Goal: Task Accomplishment & Management: Use online tool/utility

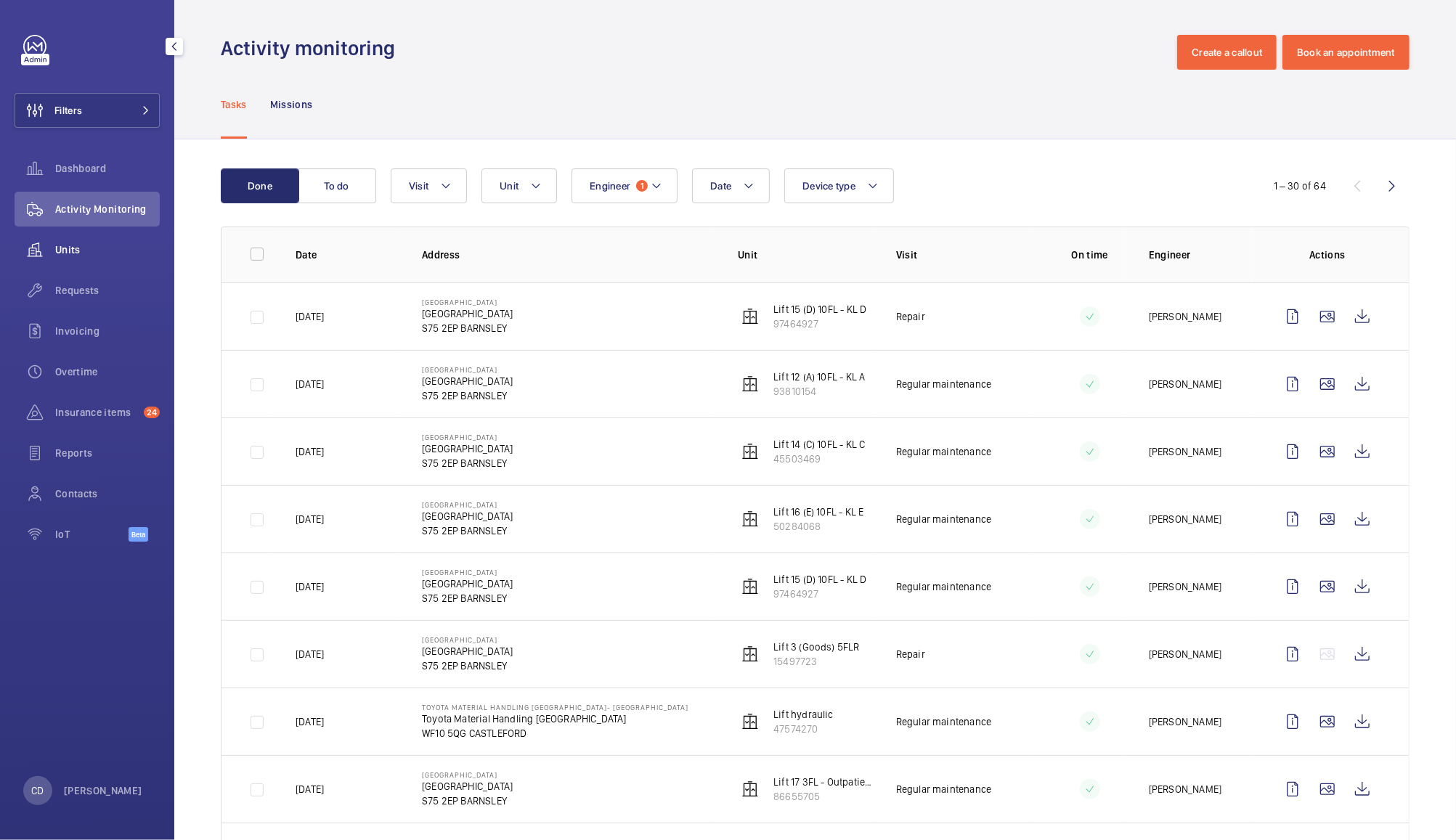
click at [71, 253] on span "Units" at bounding box center [107, 250] width 105 height 15
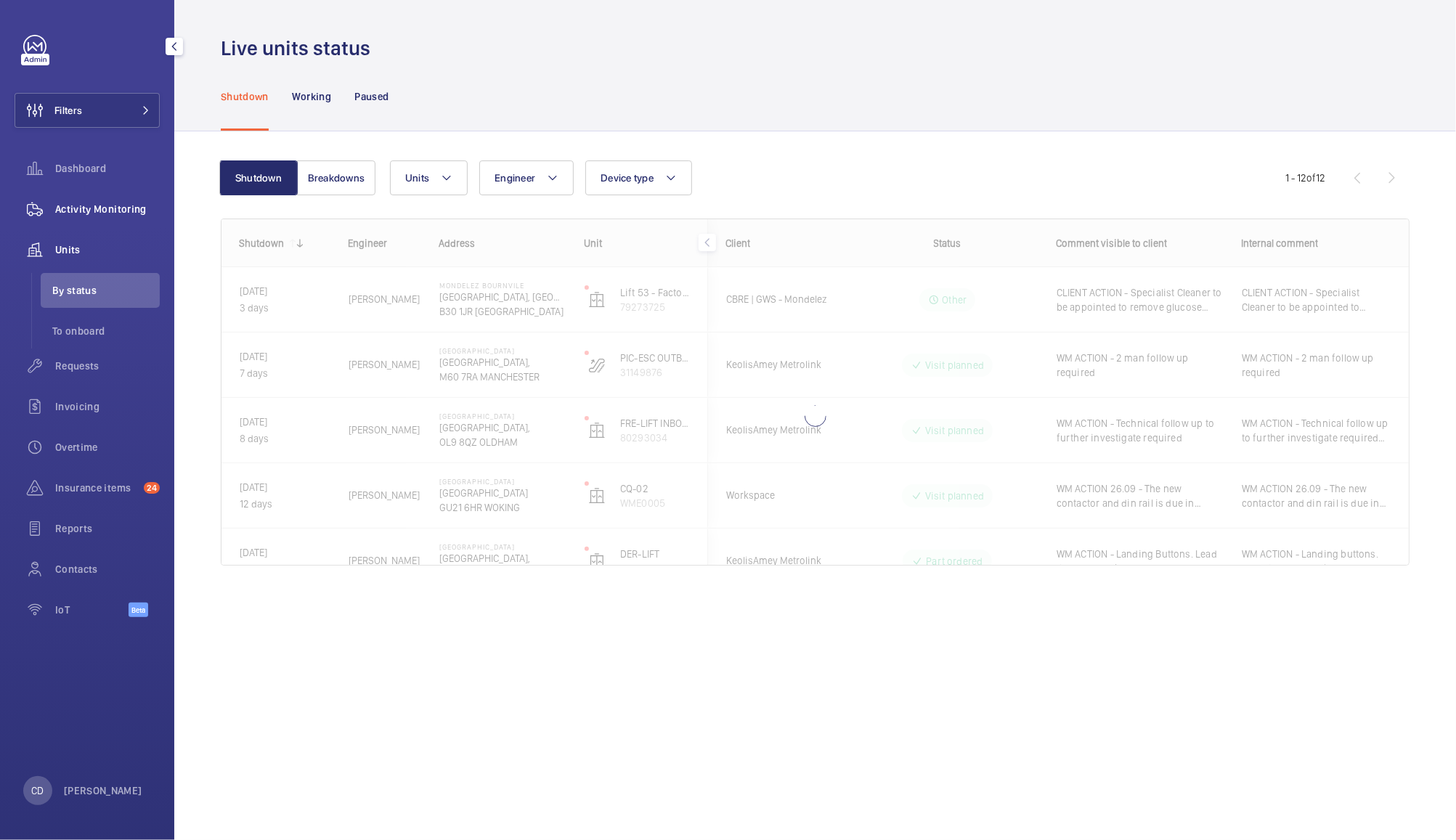
click at [98, 202] on span "Activity Monitoring" at bounding box center [107, 209] width 105 height 15
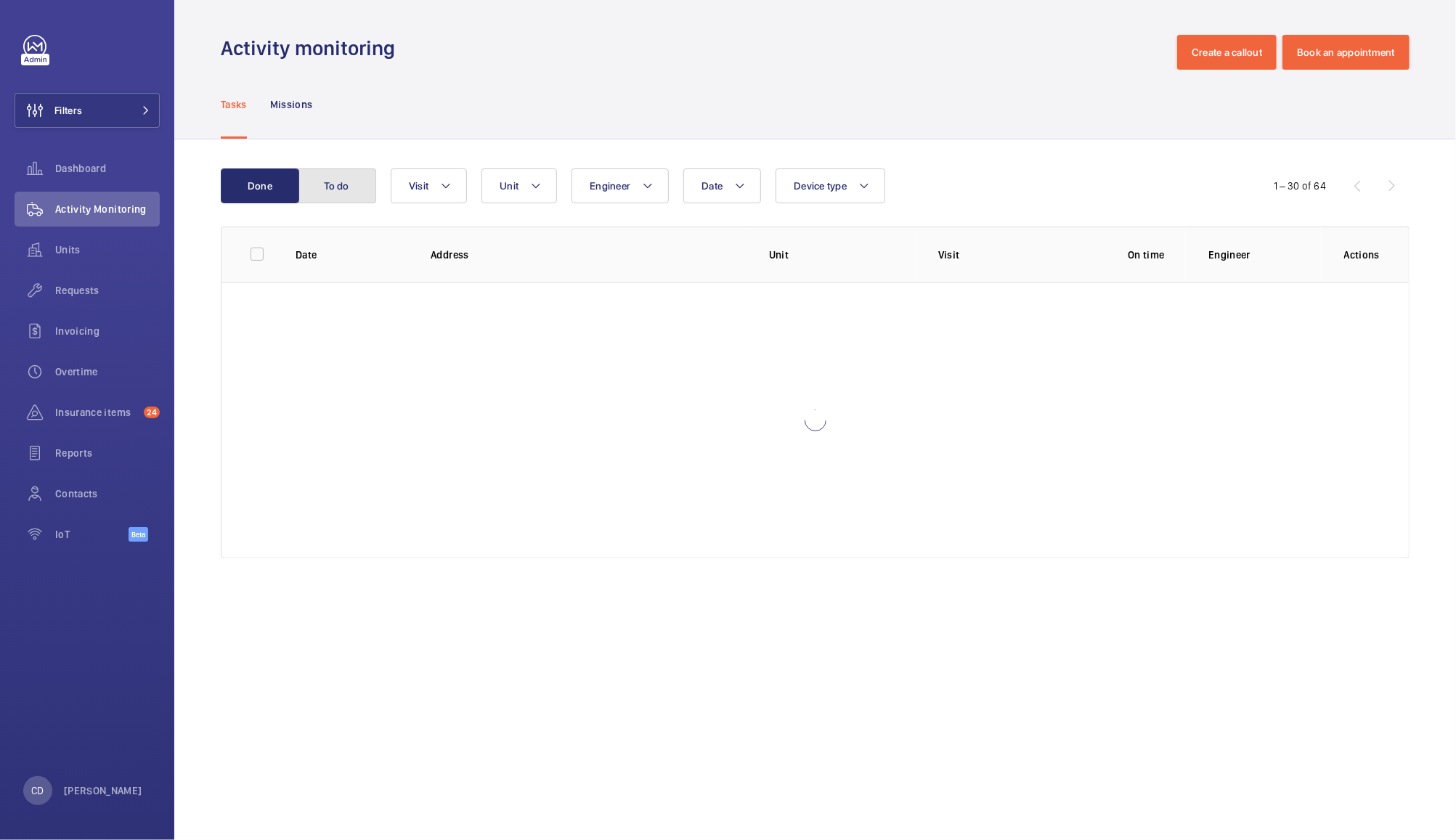
click at [338, 184] on button "To do" at bounding box center [337, 186] width 79 height 35
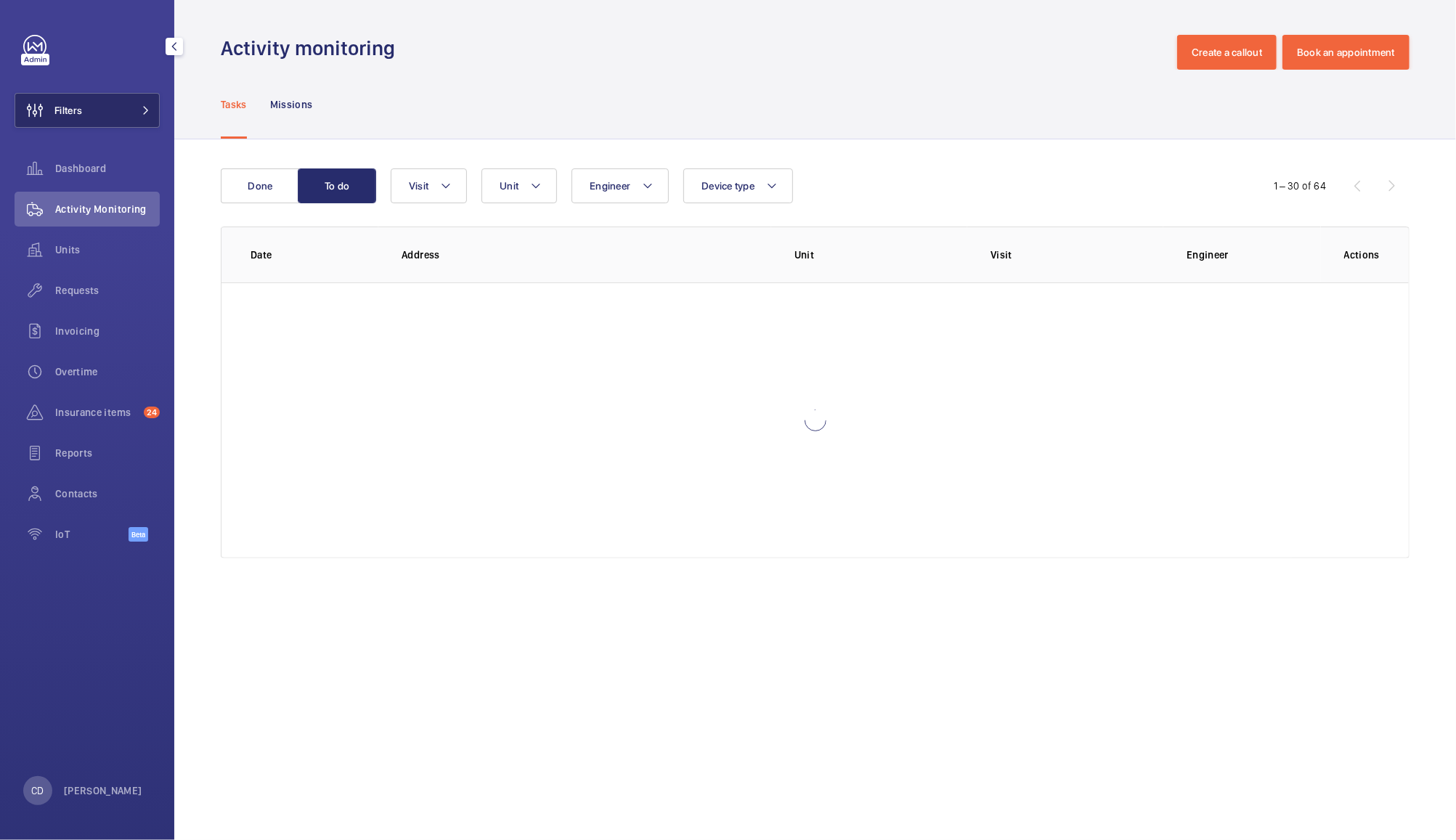
click at [111, 122] on button "Filters" at bounding box center [87, 110] width 145 height 35
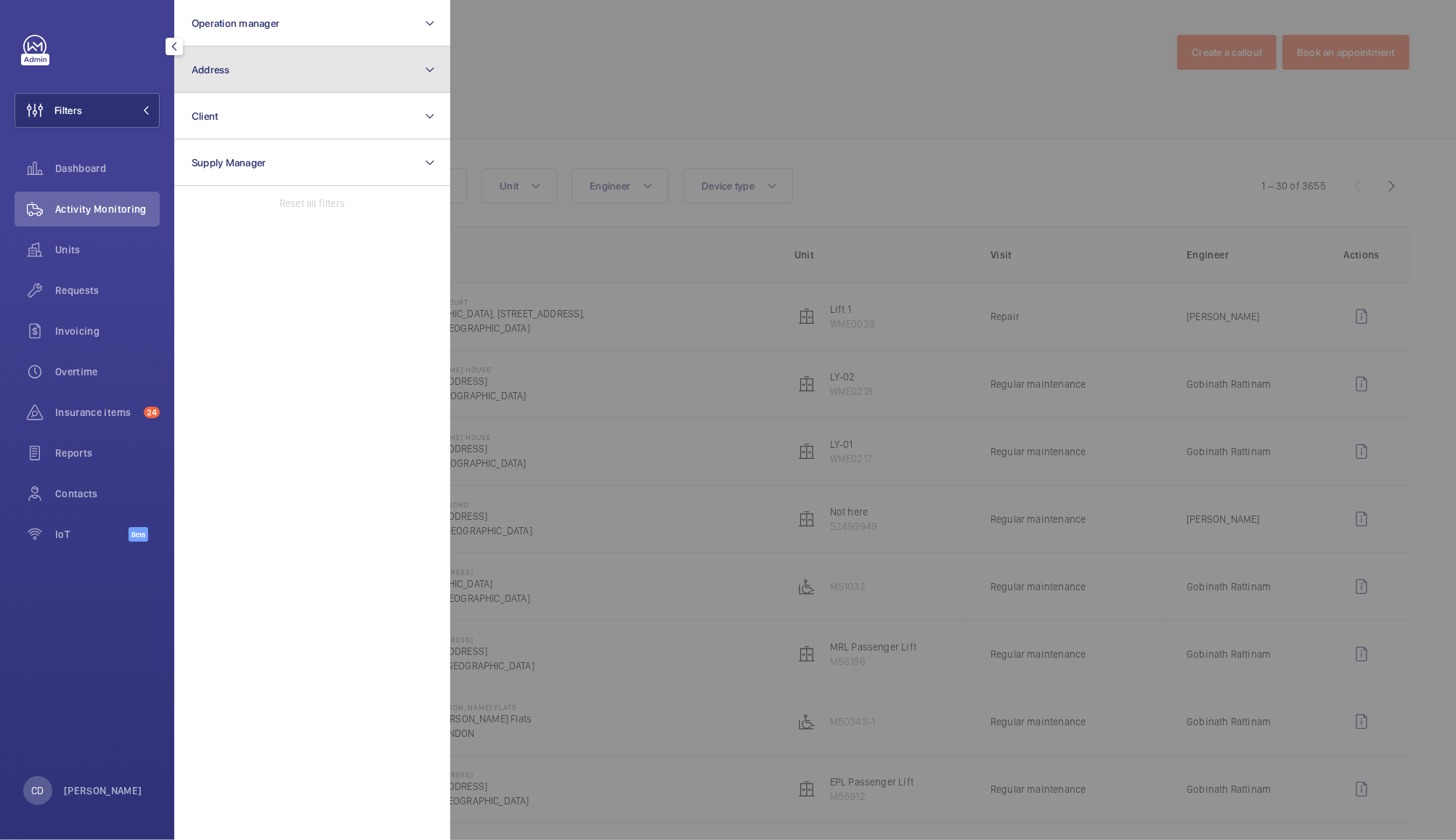
click at [278, 57] on button "Address" at bounding box center [312, 70] width 276 height 47
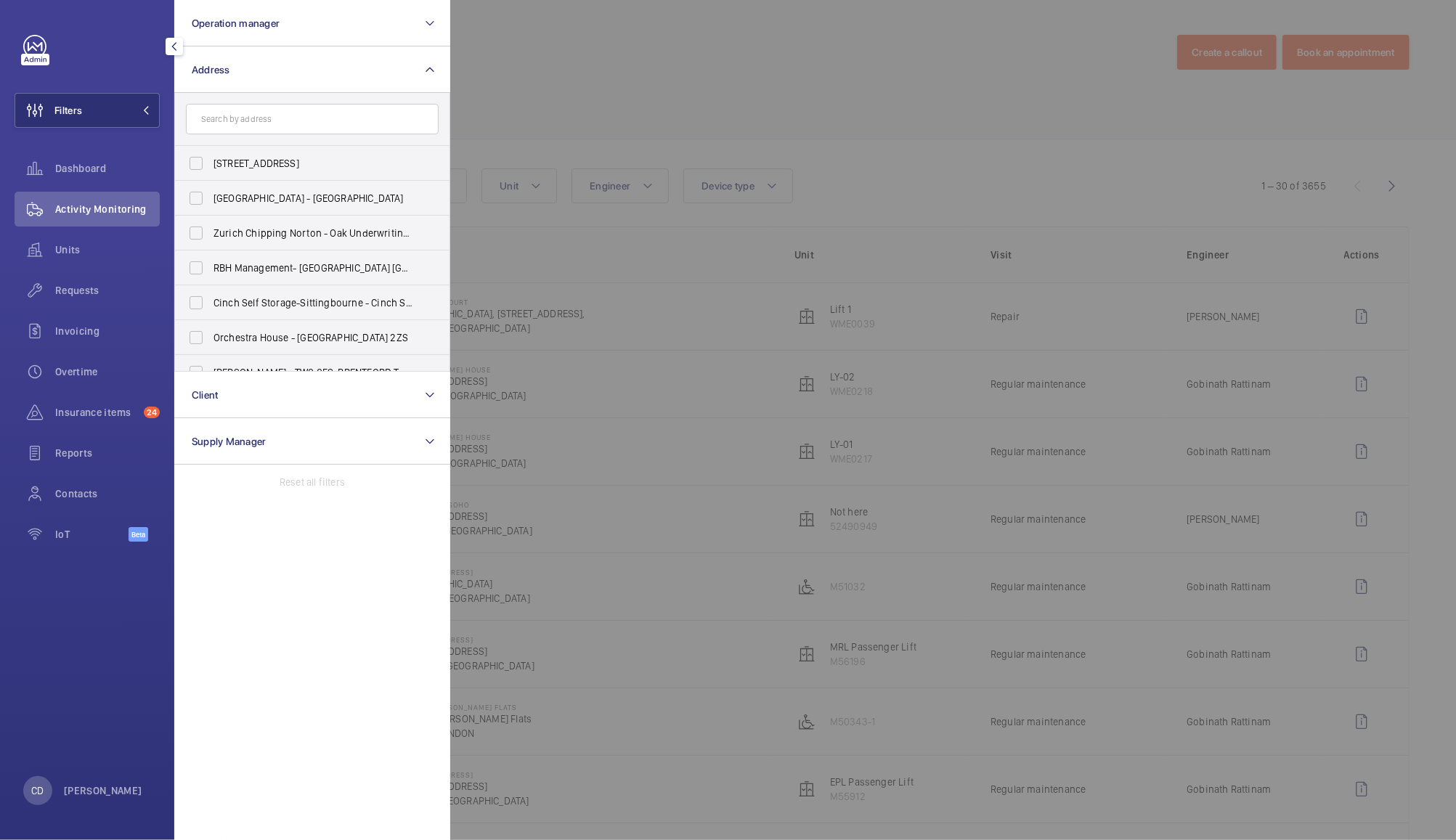
click at [524, 42] on div at bounding box center [1178, 420] width 1456 height 840
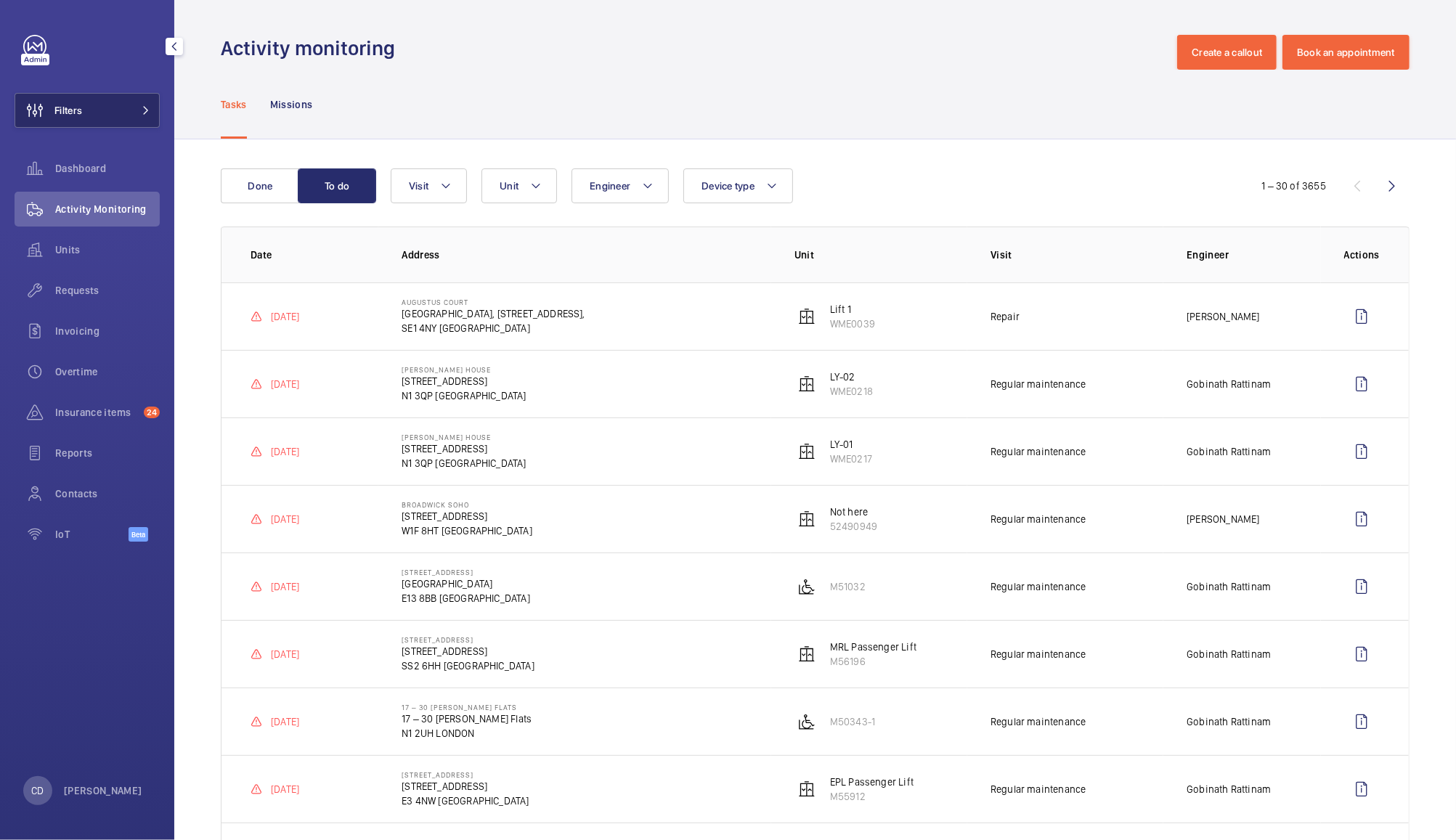
click at [111, 118] on button "Filters" at bounding box center [87, 110] width 145 height 35
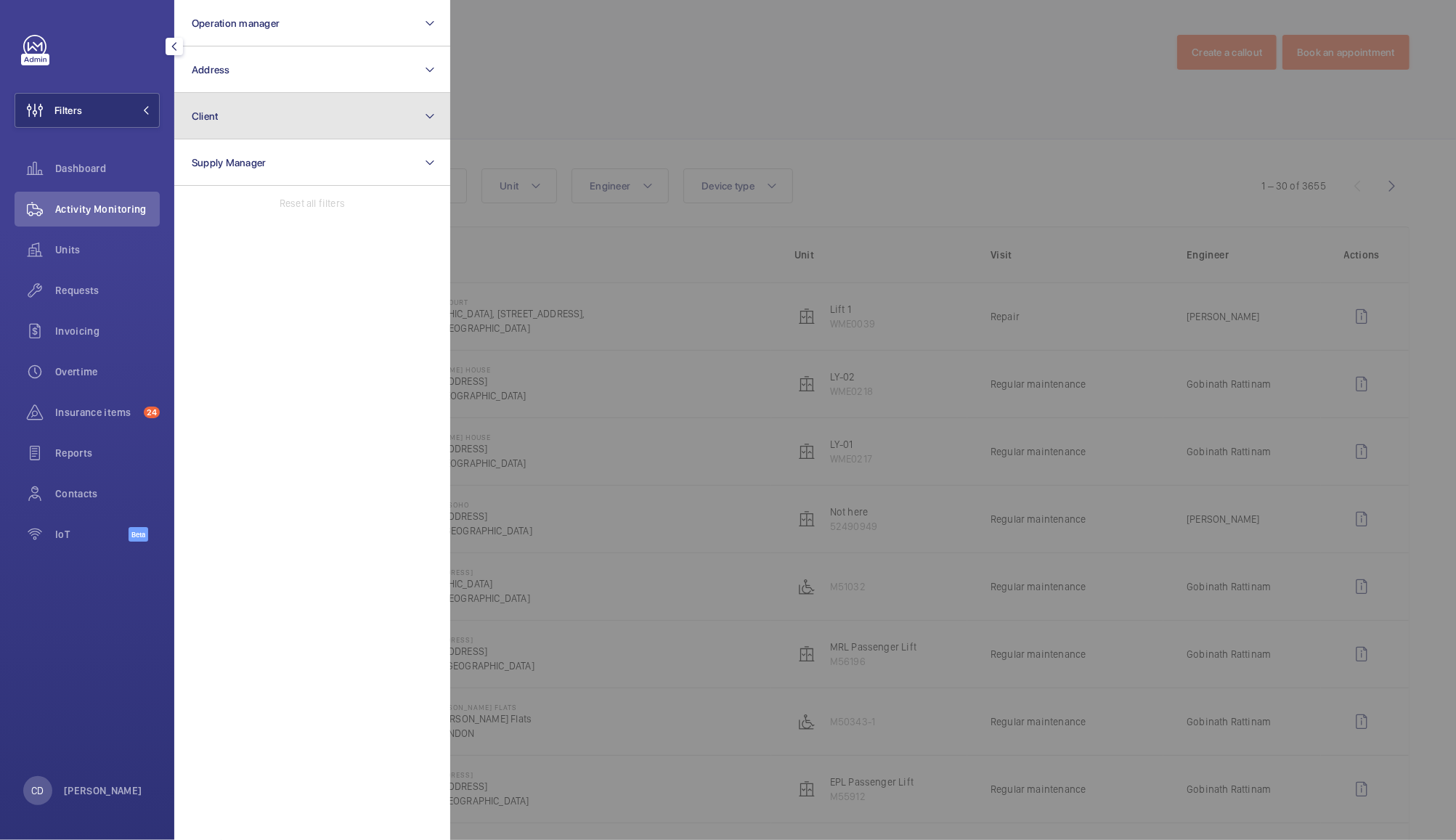
click at [264, 127] on button "Client" at bounding box center [312, 116] width 276 height 47
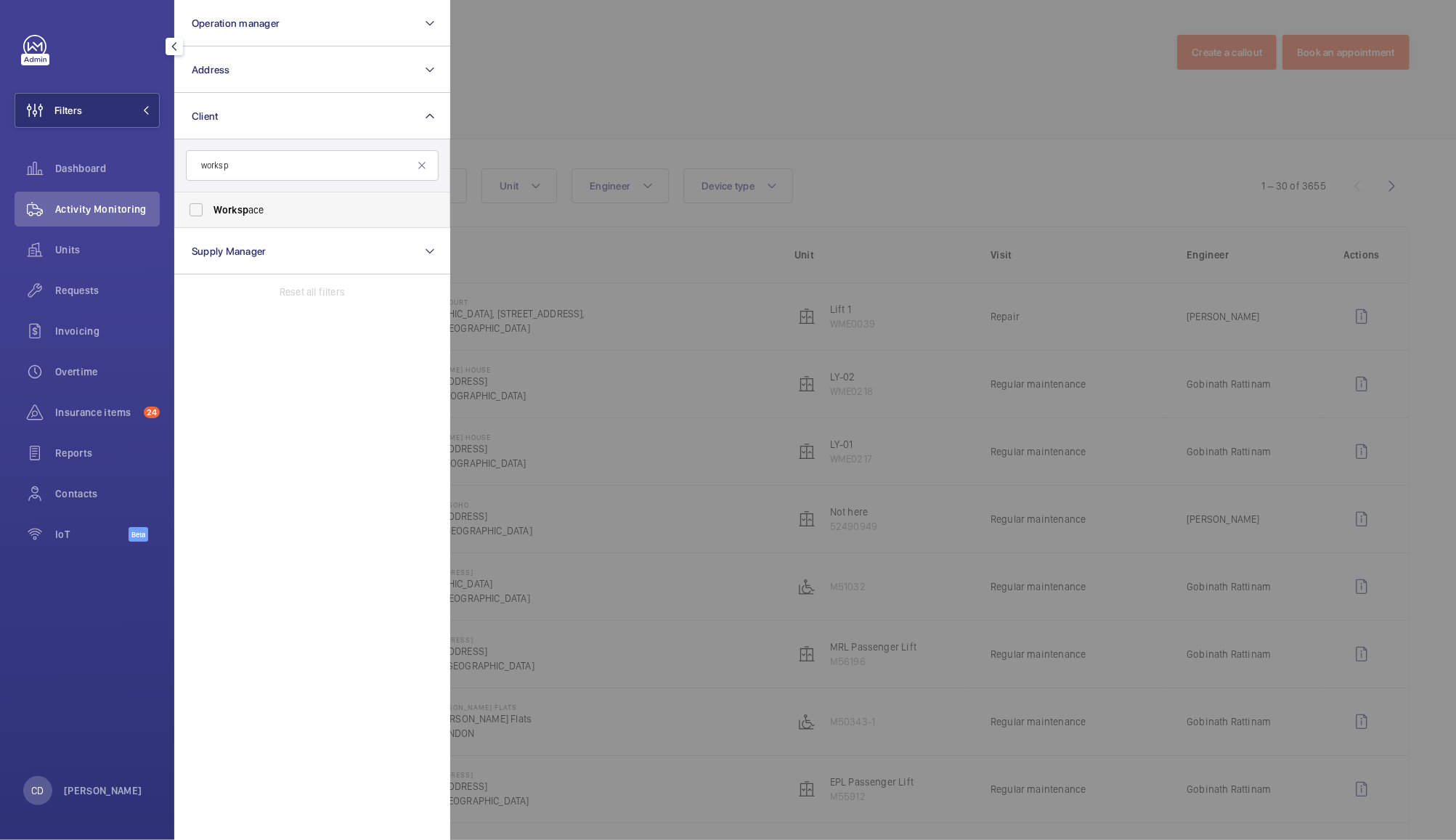
type input "worksp"
click at [257, 212] on span "Worksp ace" at bounding box center [313, 210] width 200 height 15
click at [211, 212] on input "Worksp ace" at bounding box center [195, 209] width 29 height 29
checkbox input "true"
click at [569, 55] on div at bounding box center [1178, 420] width 1456 height 840
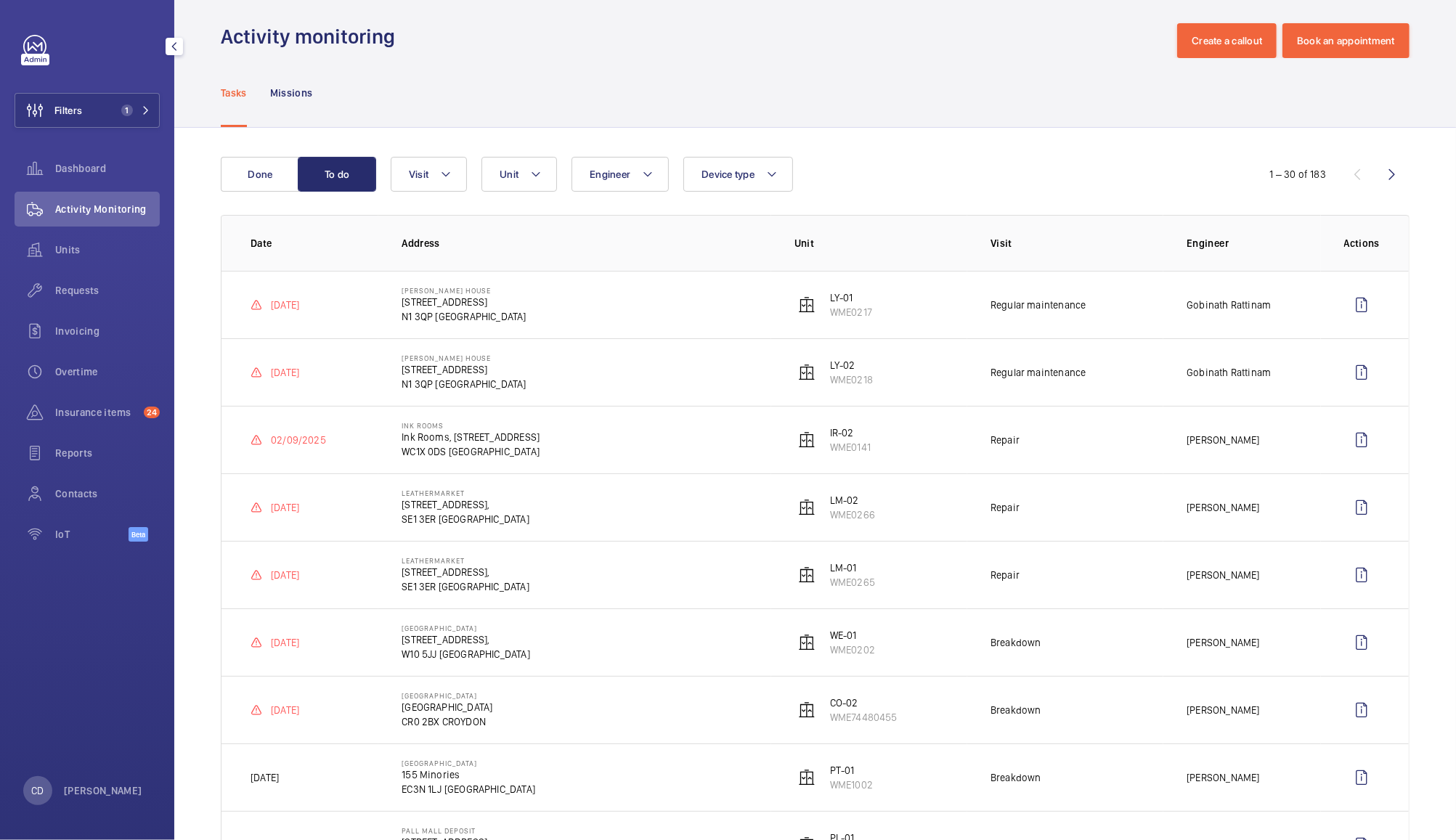
scroll to position [9, 0]
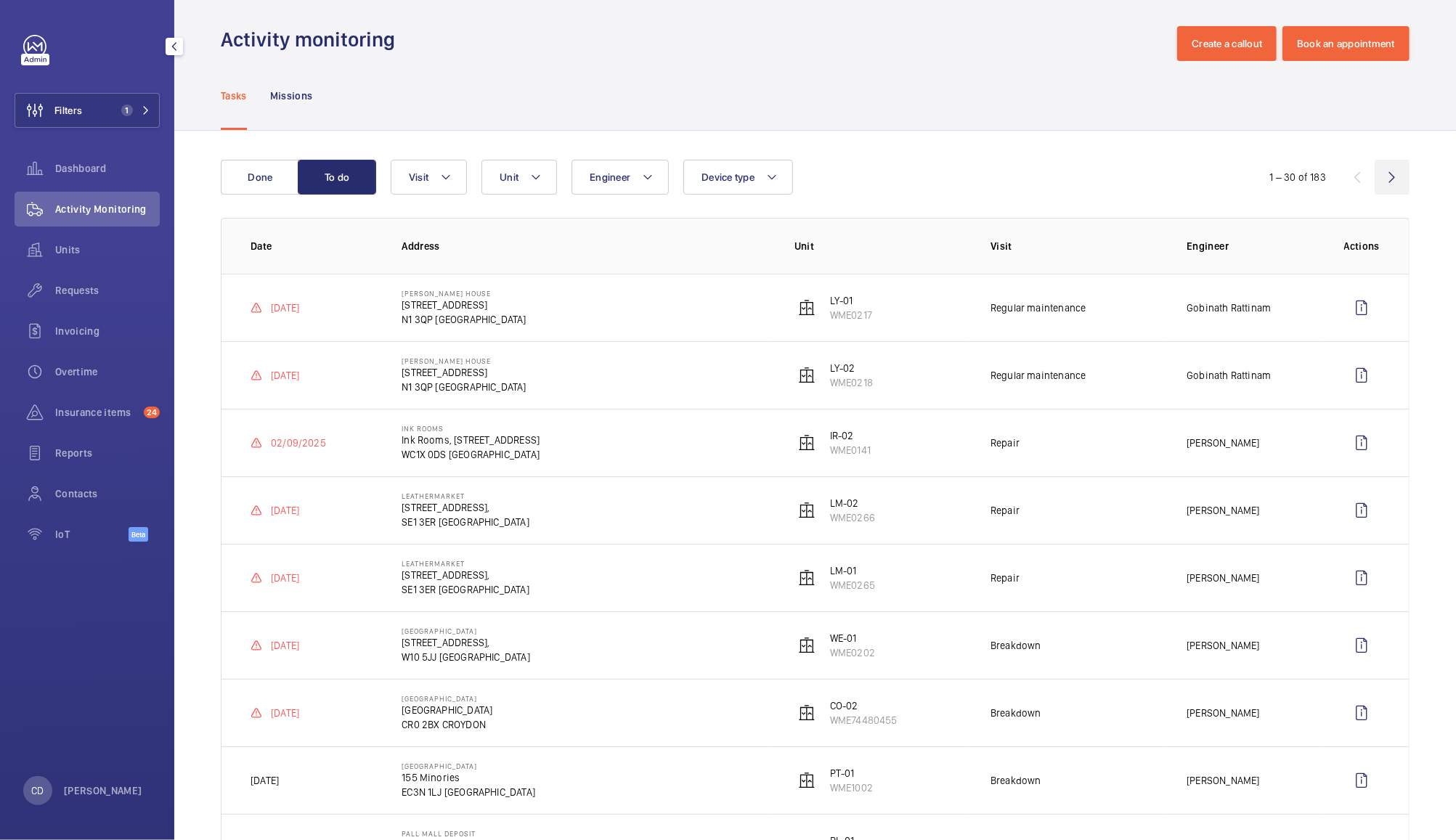
click at [1376, 175] on wm-front-icon-button at bounding box center [1392, 177] width 35 height 35
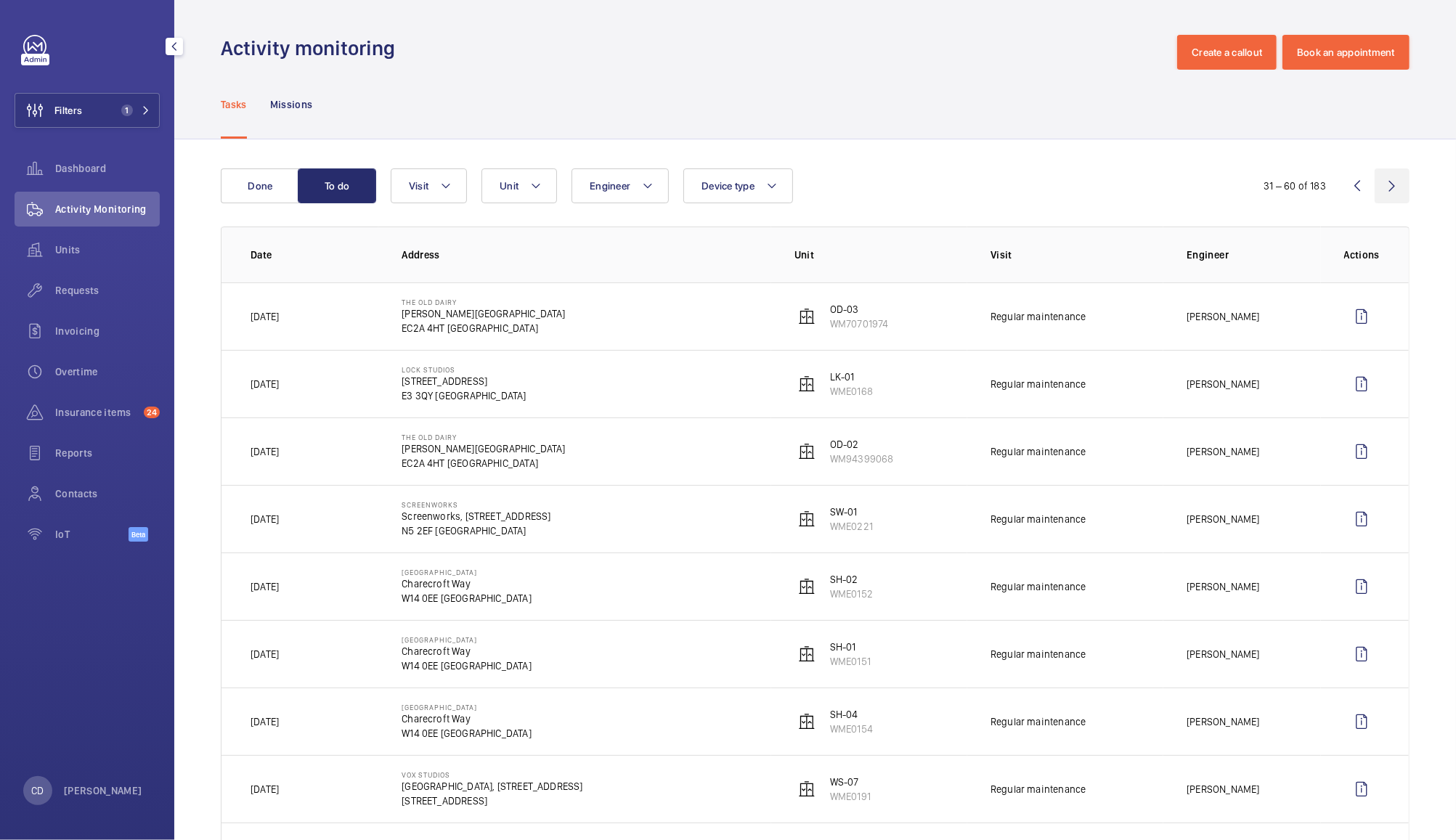
click at [1376, 179] on wm-front-icon-button at bounding box center [1392, 186] width 35 height 35
click at [1390, 198] on wm-front-icon-button at bounding box center [1392, 186] width 35 height 35
click at [498, 176] on button "Unit" at bounding box center [519, 186] width 75 height 35
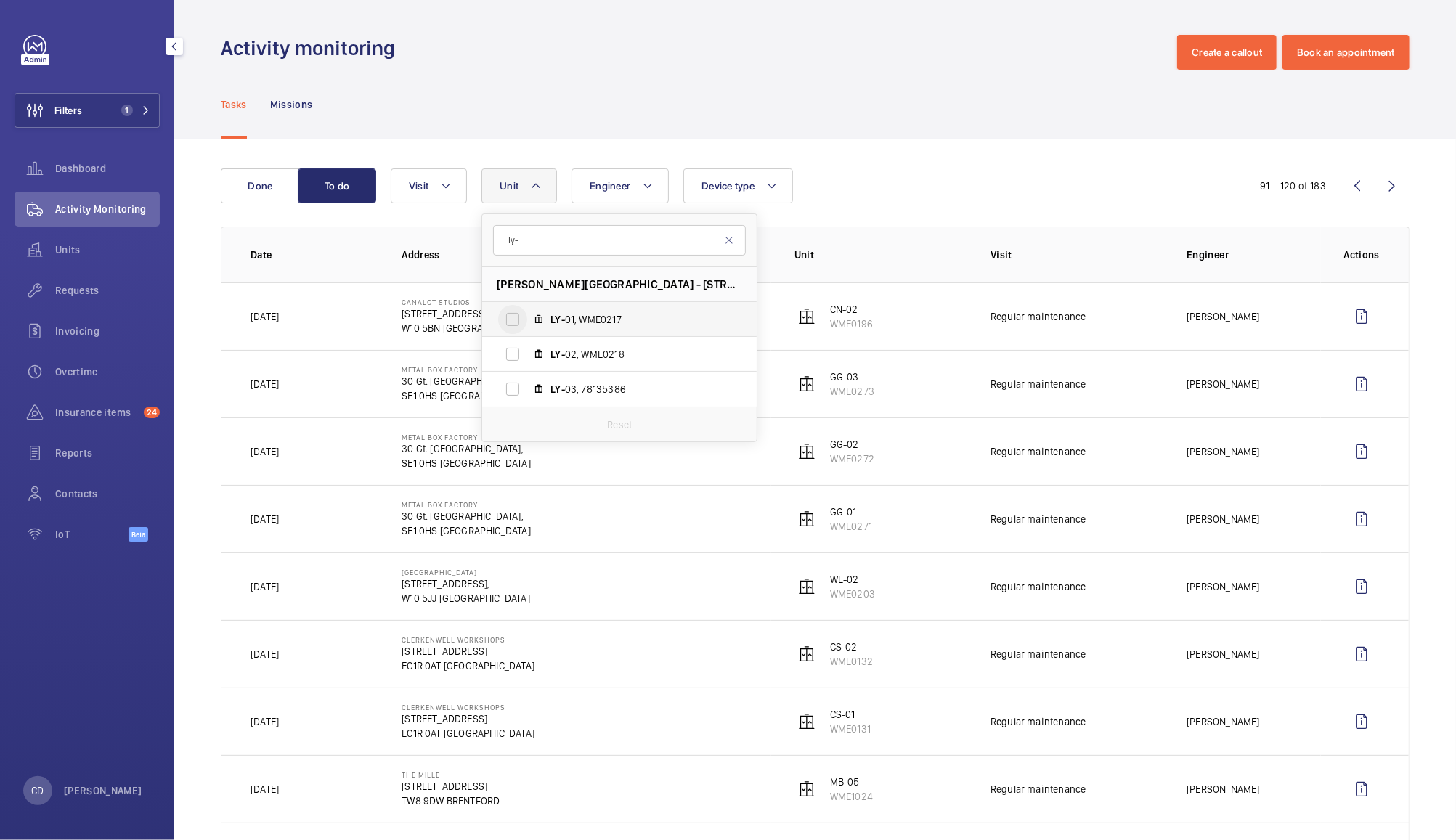
type input "ly-"
click at [506, 319] on input "LY- 01, WME0217" at bounding box center [512, 319] width 29 height 29
checkbox input "true"
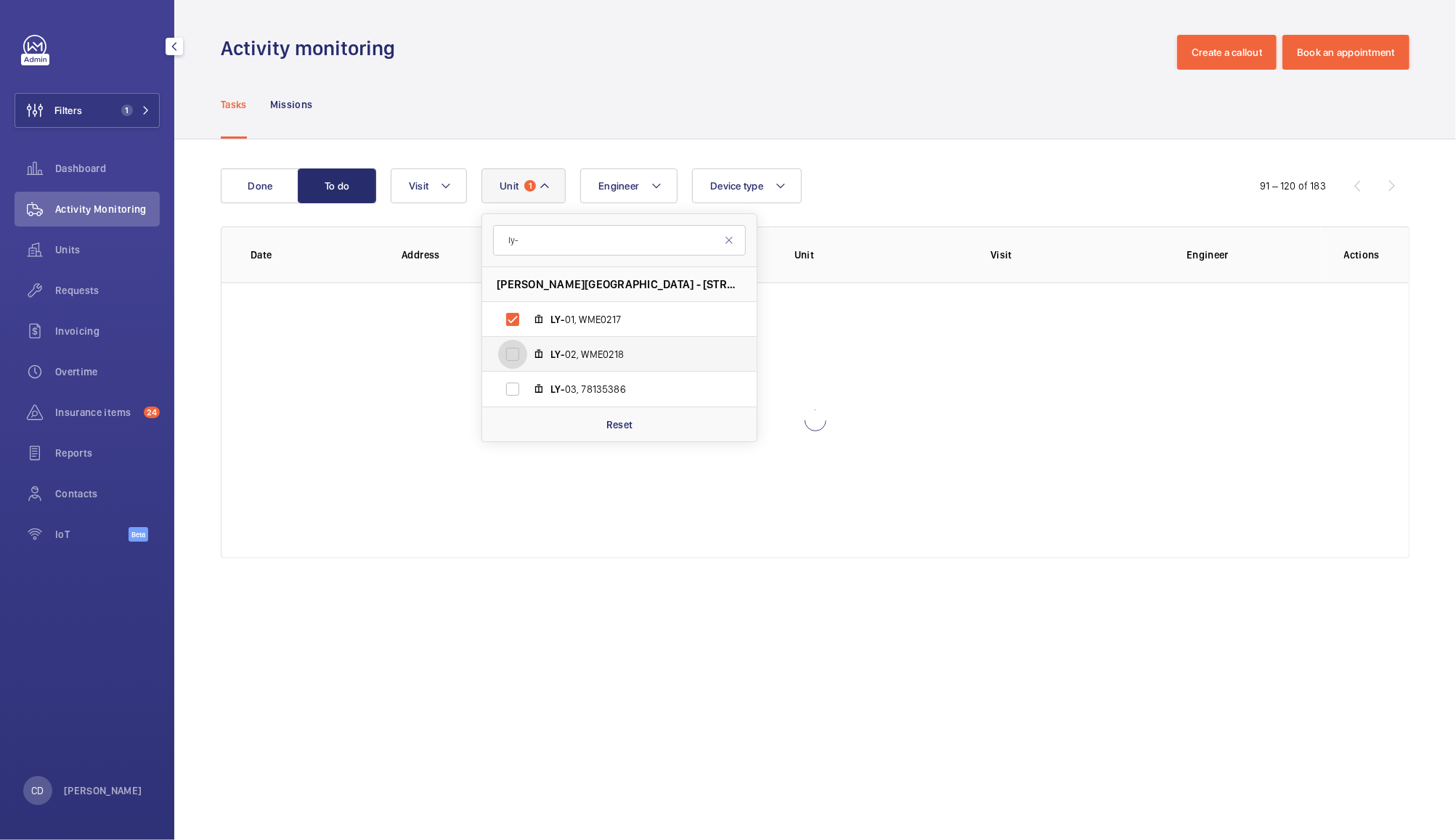
click at [503, 359] on input "LY- 02, WME0218" at bounding box center [512, 354] width 29 height 29
checkbox input "true"
click at [512, 379] on input "LY- 03, 78135386" at bounding box center [512, 388] width 29 height 29
checkbox input "true"
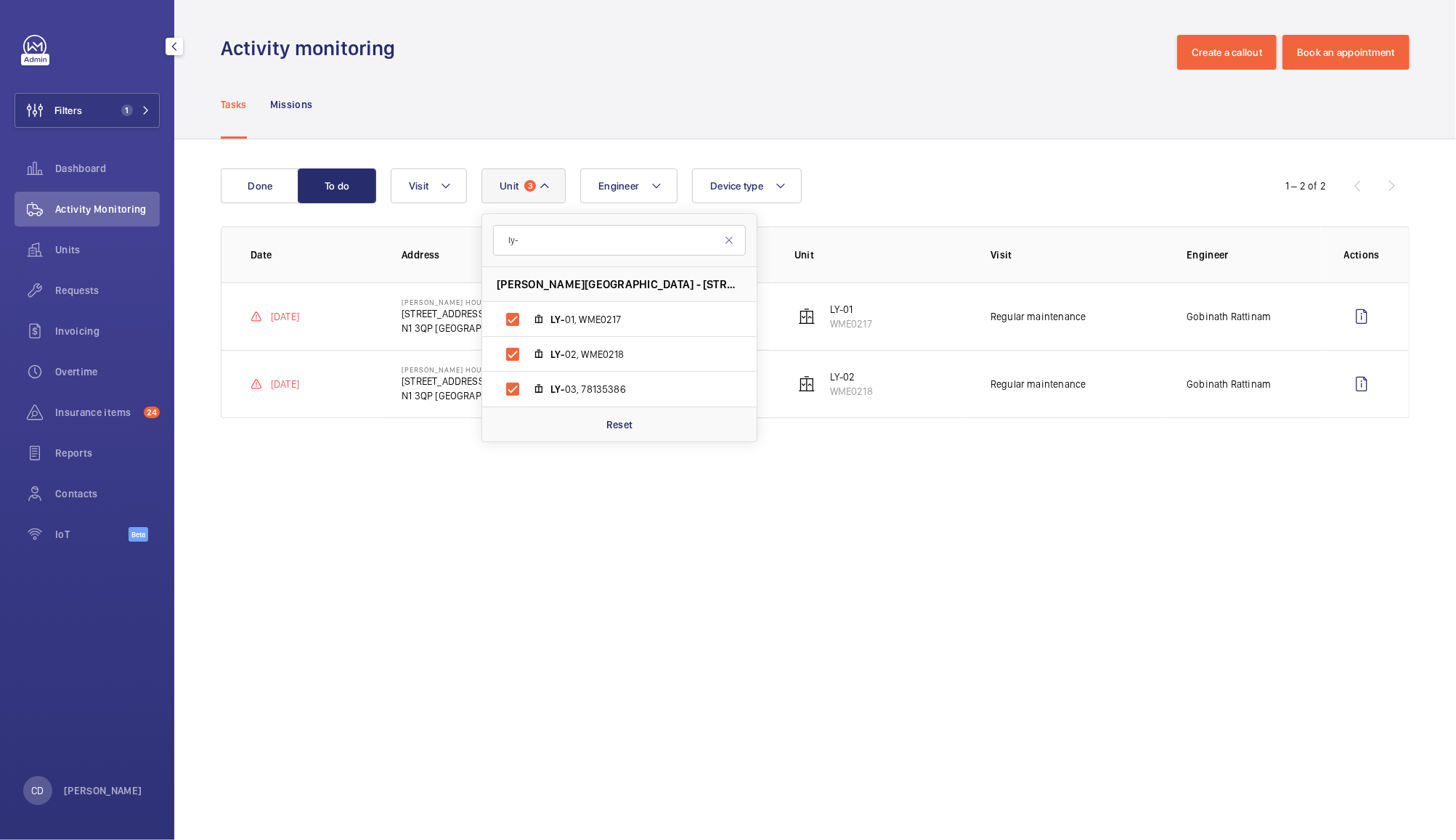
click at [939, 157] on div "Done To do Engineer Unit 3 ly- [GEOGRAPHIC_DATA] - [STREET_ADDRESS] LY- 01, WME…" at bounding box center [815, 296] width 1281 height 314
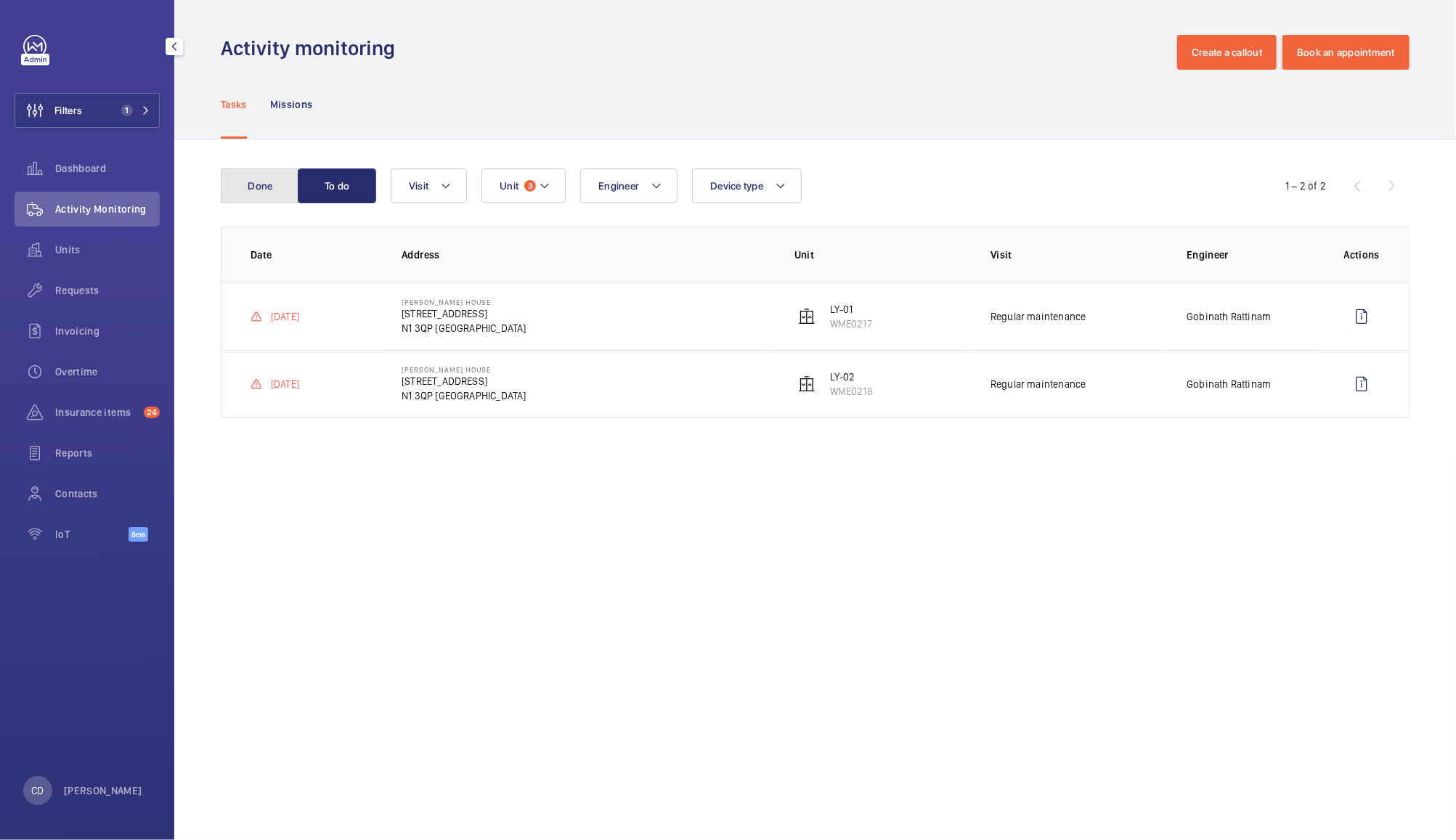
click at [250, 180] on button "Done" at bounding box center [260, 186] width 79 height 35
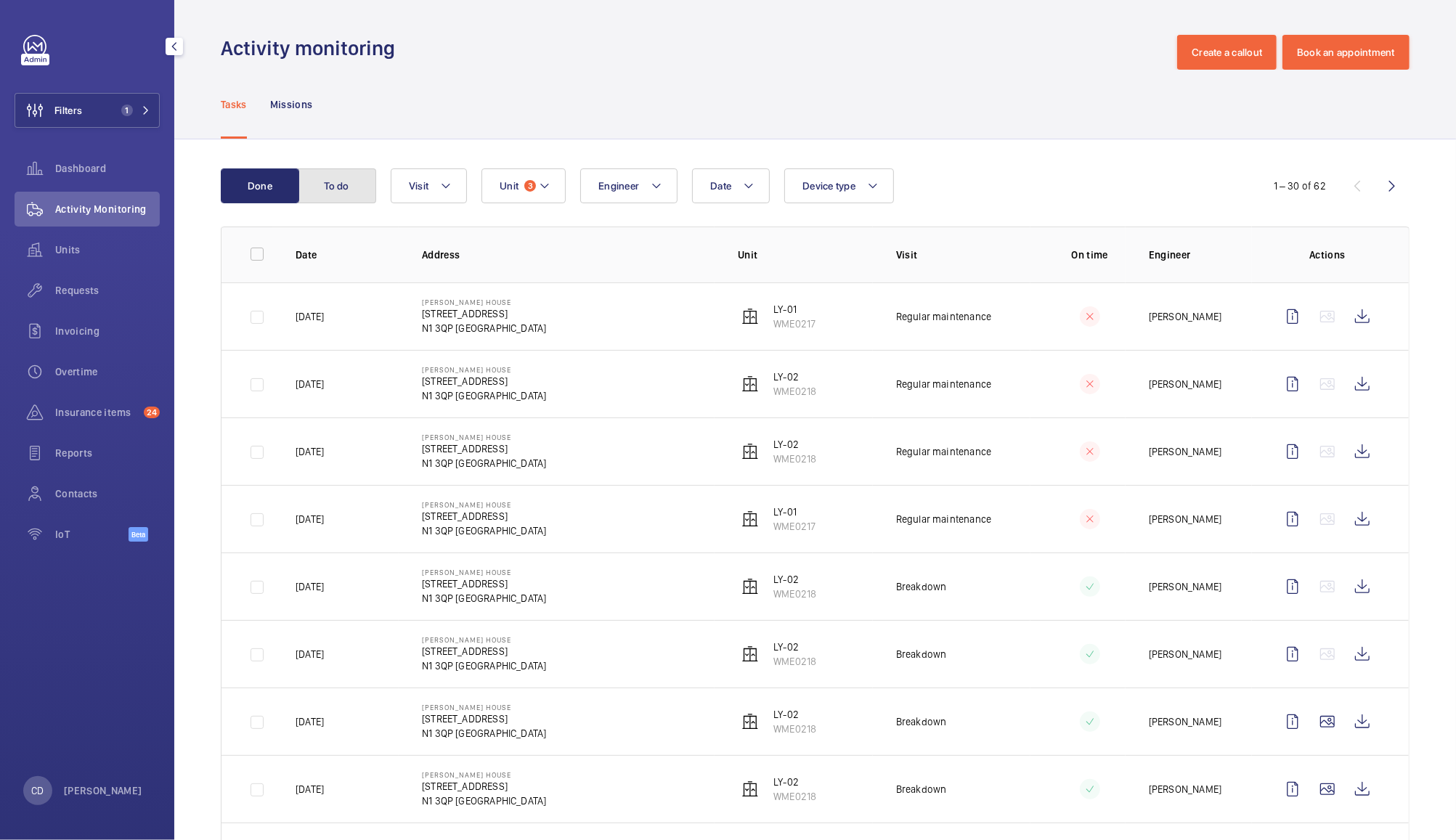
click at [357, 180] on button "To do" at bounding box center [337, 186] width 79 height 35
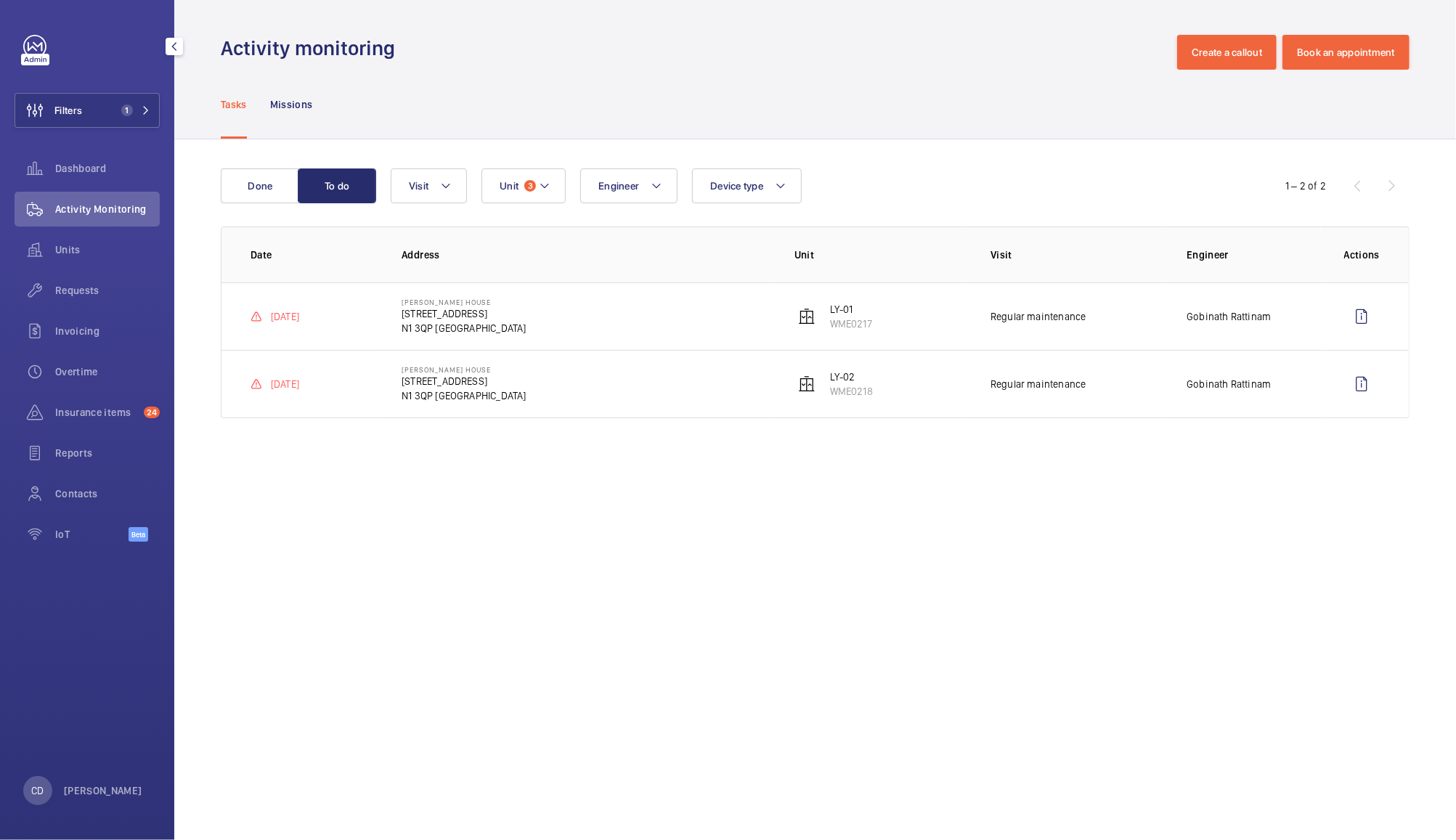
click at [1299, 317] on td "Gobinath Rattinam" at bounding box center [1241, 316] width 157 height 67
click at [1378, 319] on wm-front-icon-button at bounding box center [1362, 316] width 35 height 35
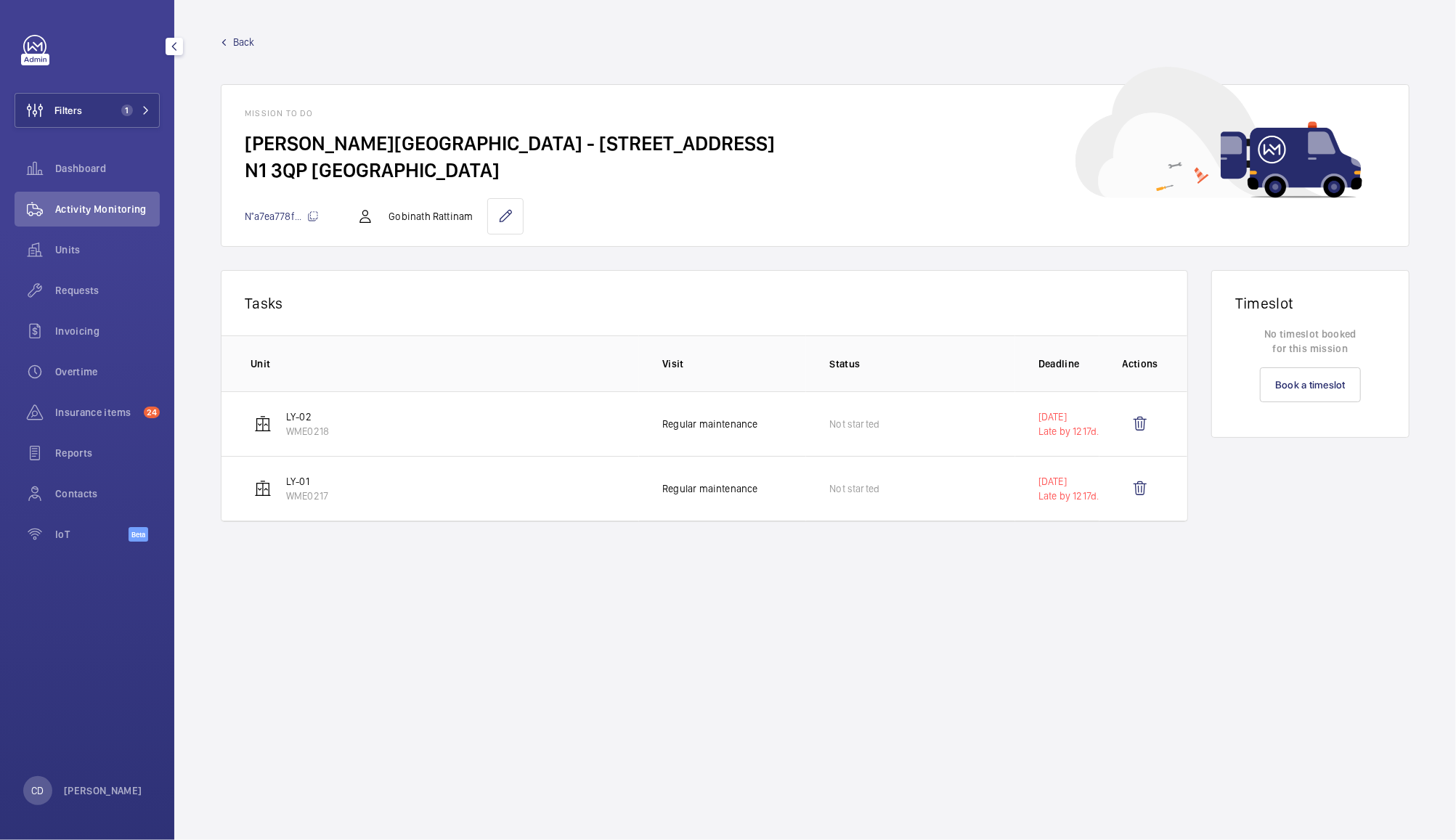
click at [1314, 540] on div "Timeslot No timeslot booked for this mission Book a timeslot" at bounding box center [1311, 408] width 198 height 275
click at [73, 243] on span "Units" at bounding box center [107, 250] width 105 height 15
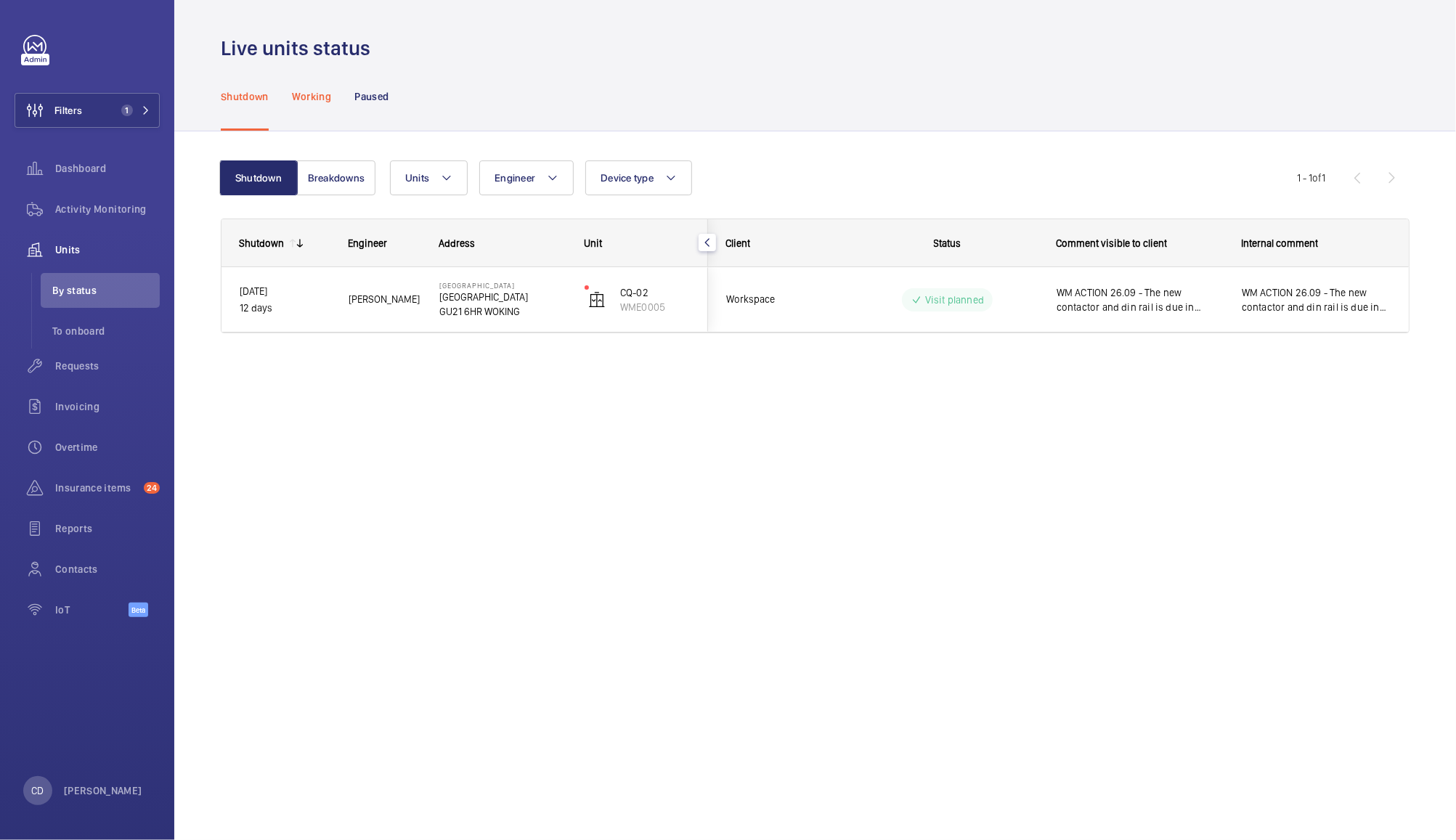
click at [308, 105] on div "Working" at bounding box center [312, 96] width 39 height 69
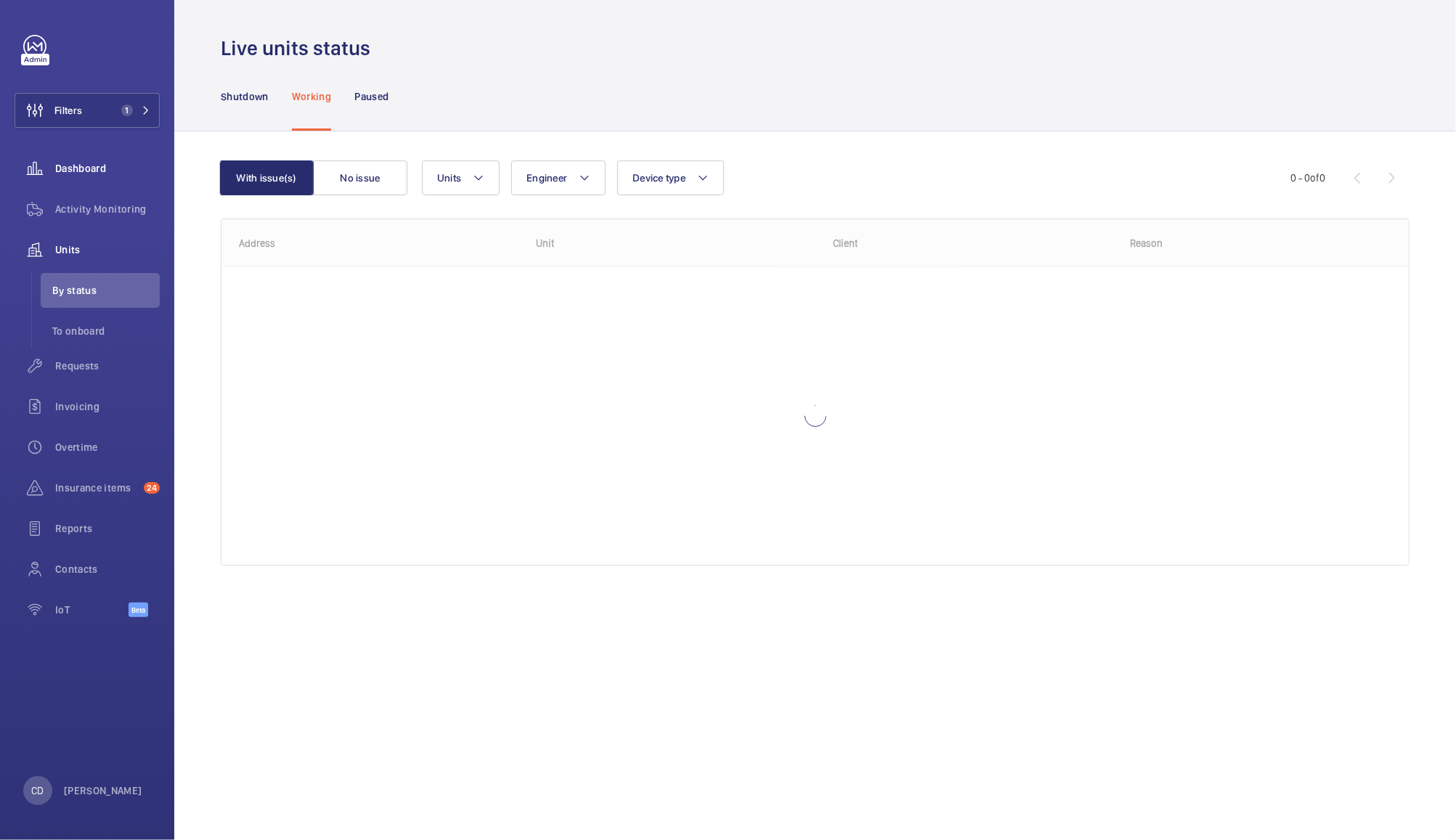
click at [94, 157] on div "Dashboard" at bounding box center [87, 168] width 145 height 35
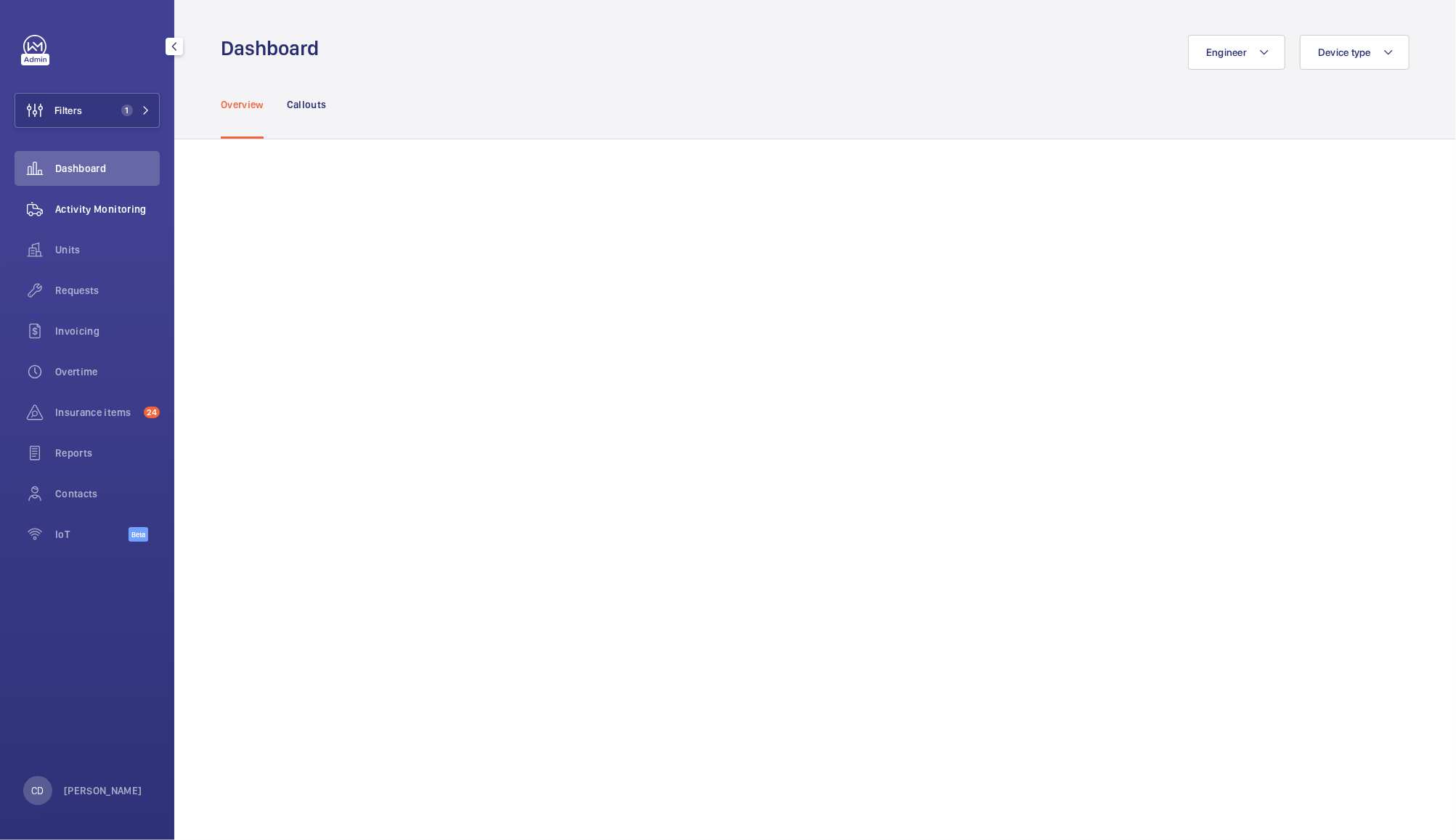
click at [121, 212] on span "Activity Monitoring" at bounding box center [107, 209] width 105 height 15
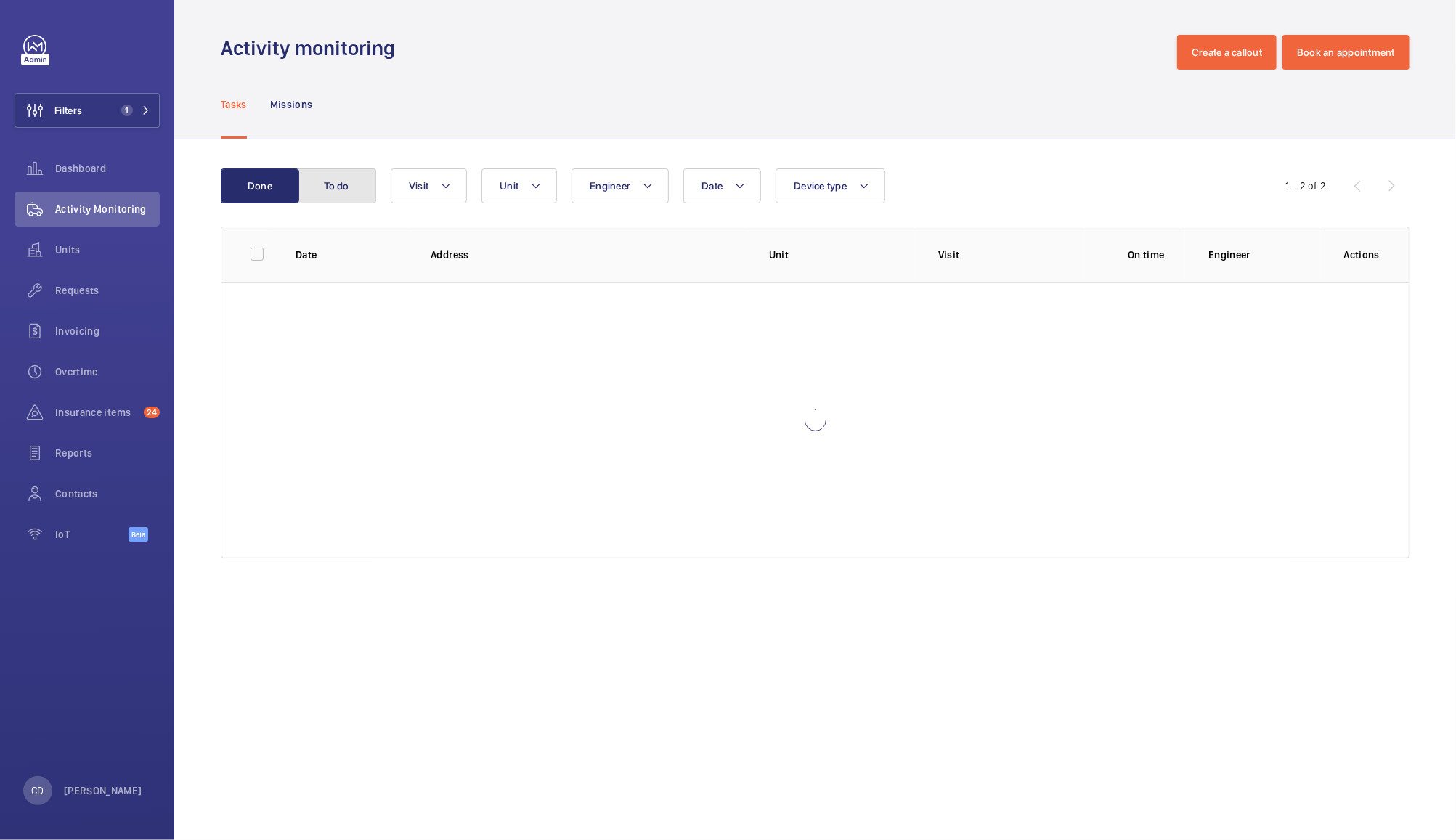
click at [339, 186] on button "To do" at bounding box center [337, 186] width 79 height 35
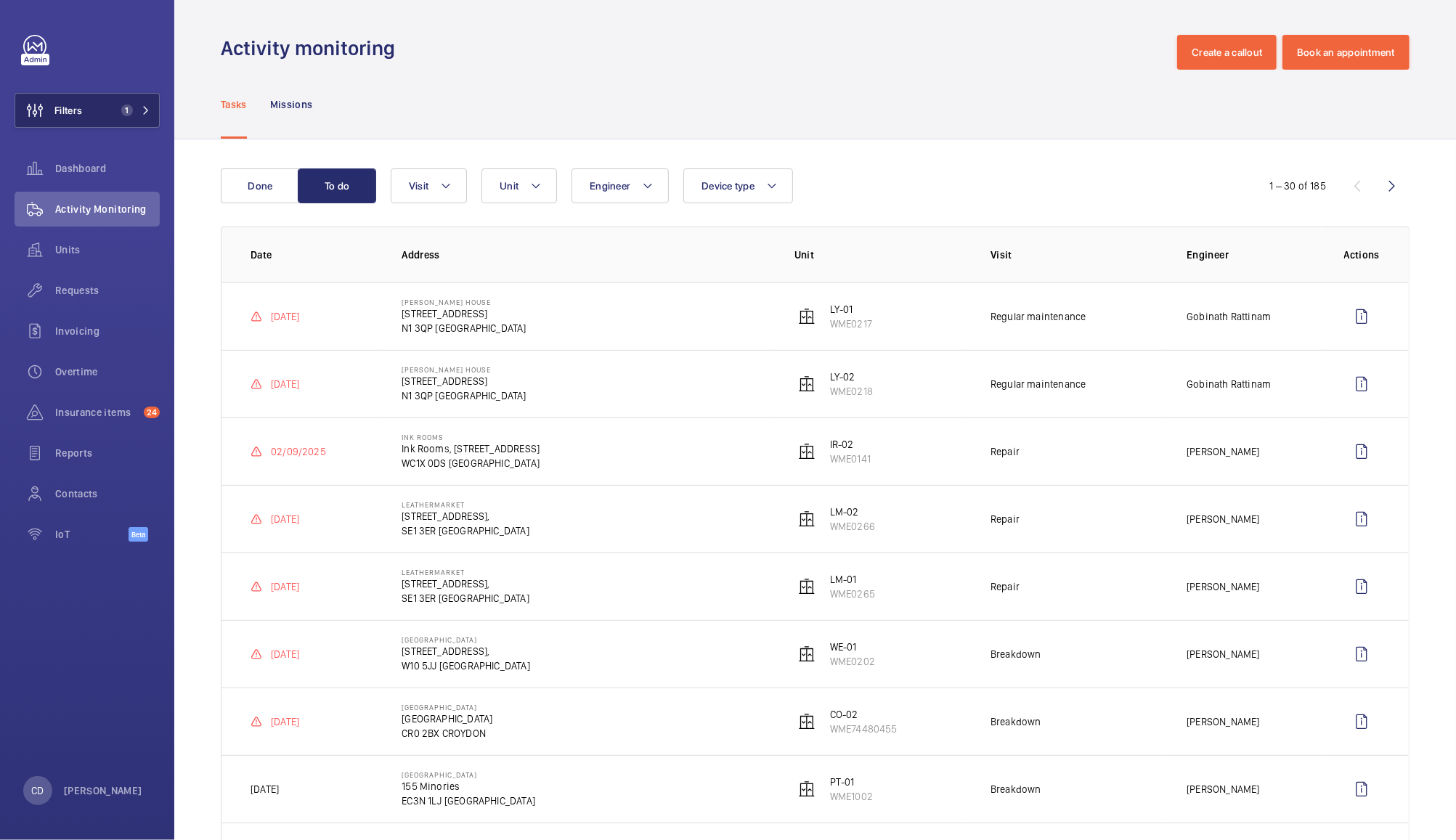
click at [132, 111] on span "1" at bounding box center [127, 111] width 11 height 11
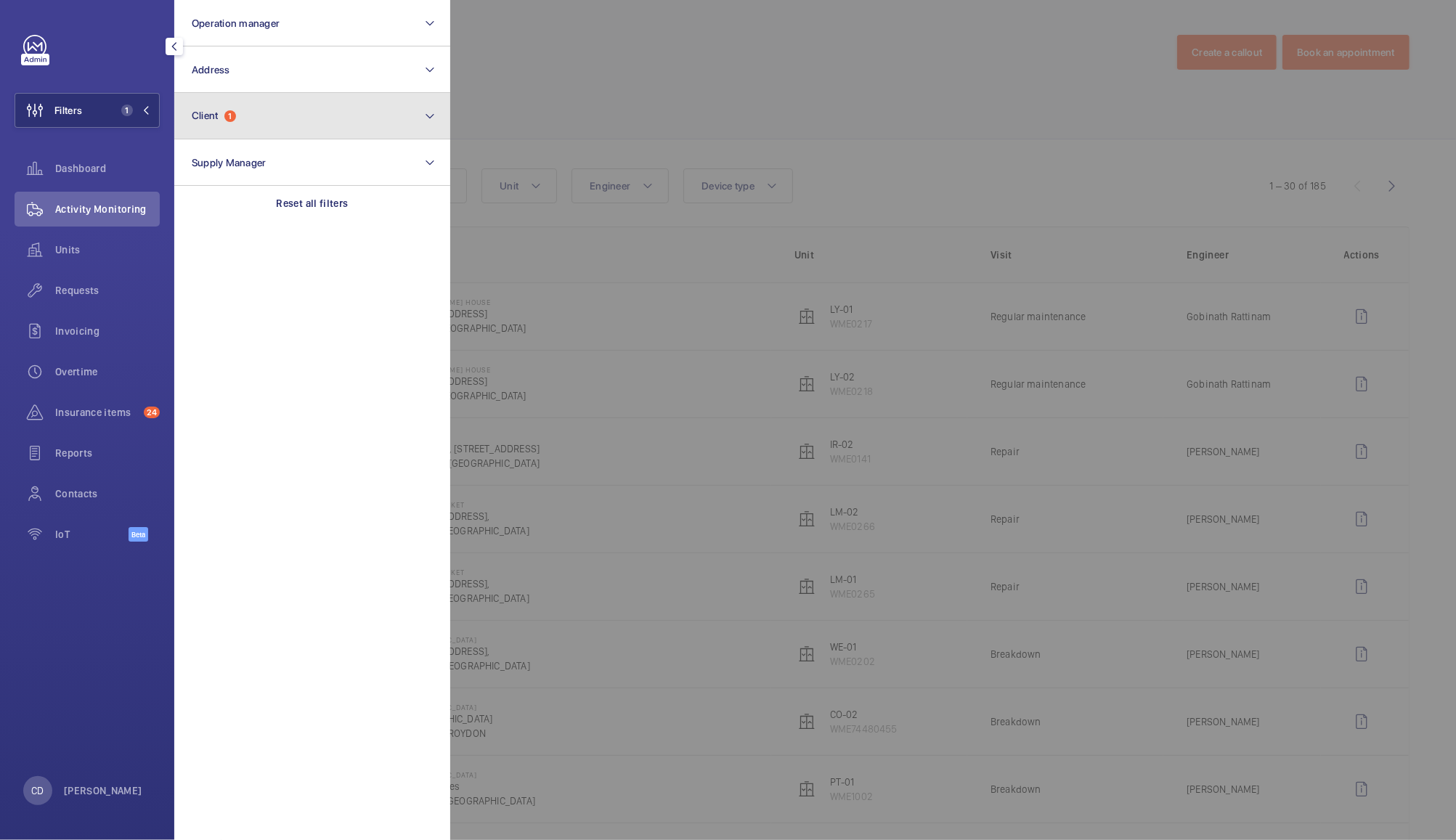
click at [271, 129] on button "Client 1" at bounding box center [312, 116] width 276 height 47
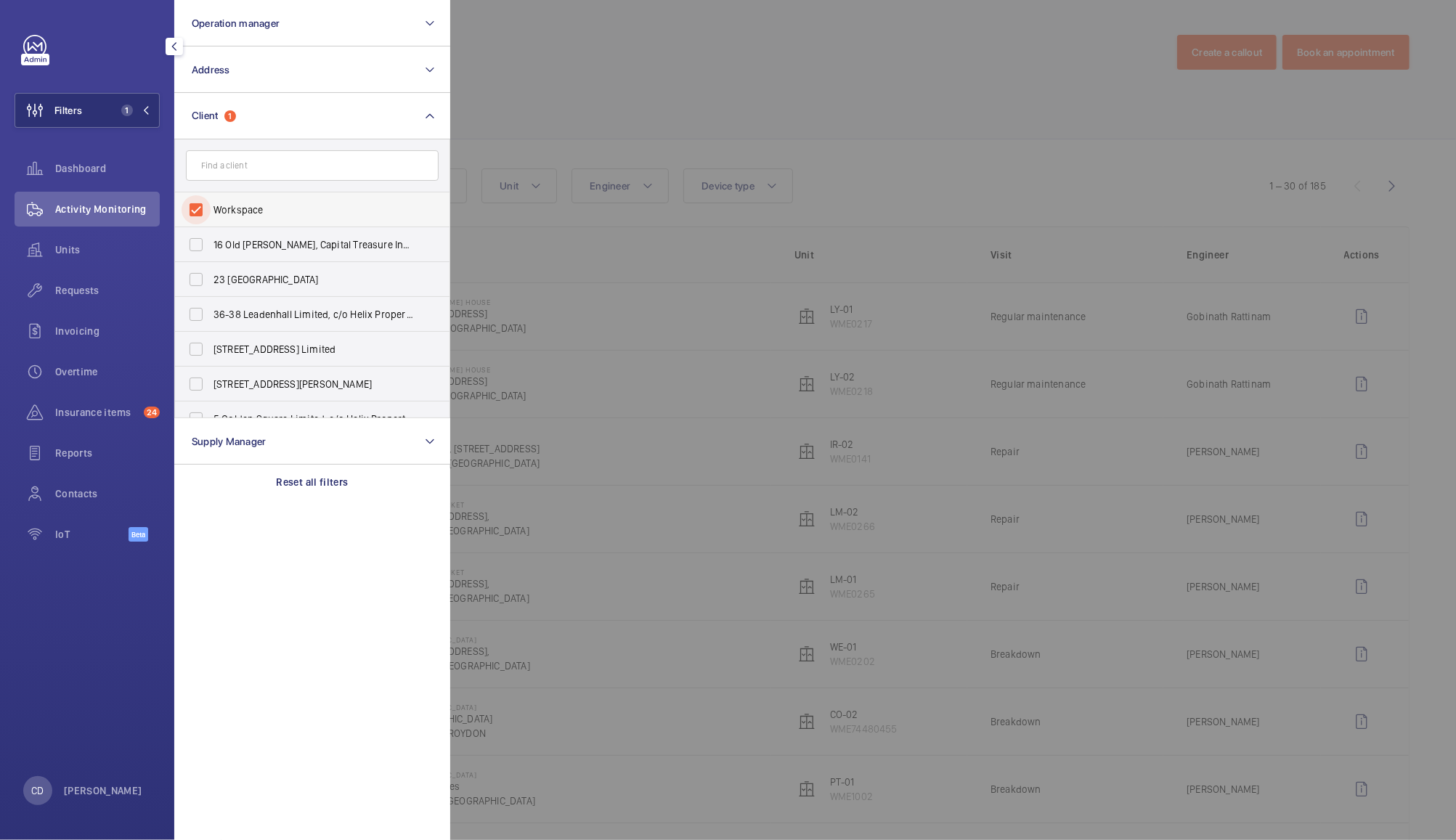
click at [194, 214] on input "Workspace" at bounding box center [195, 209] width 29 height 29
checkbox input "false"
click at [394, 31] on button "Operation manager" at bounding box center [312, 23] width 276 height 47
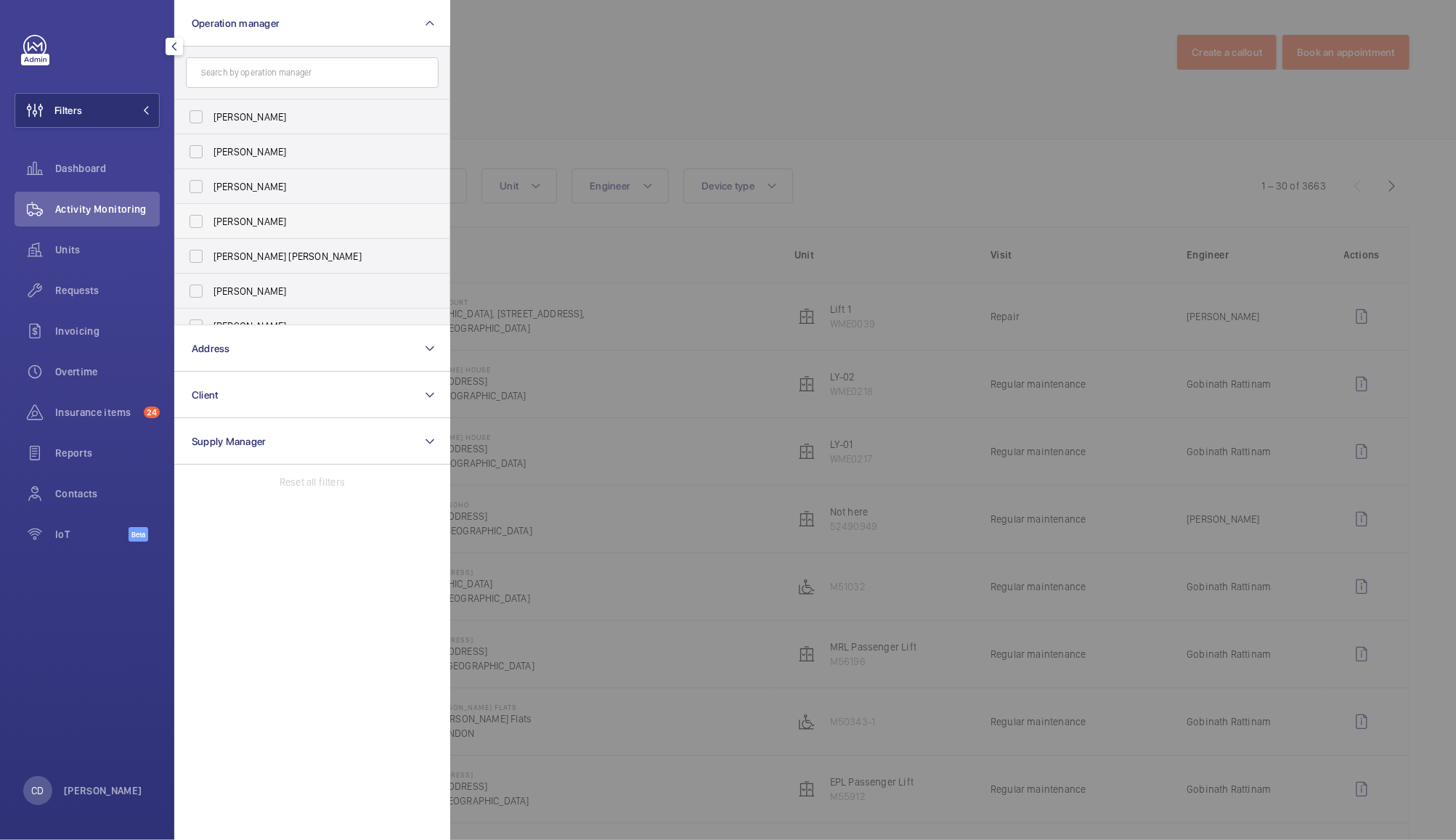
click at [267, 220] on span "[PERSON_NAME]" at bounding box center [313, 221] width 200 height 15
click at [211, 220] on input "[PERSON_NAME]" at bounding box center [195, 220] width 29 height 29
checkbox input "true"
click at [604, 66] on div at bounding box center [1178, 420] width 1456 height 840
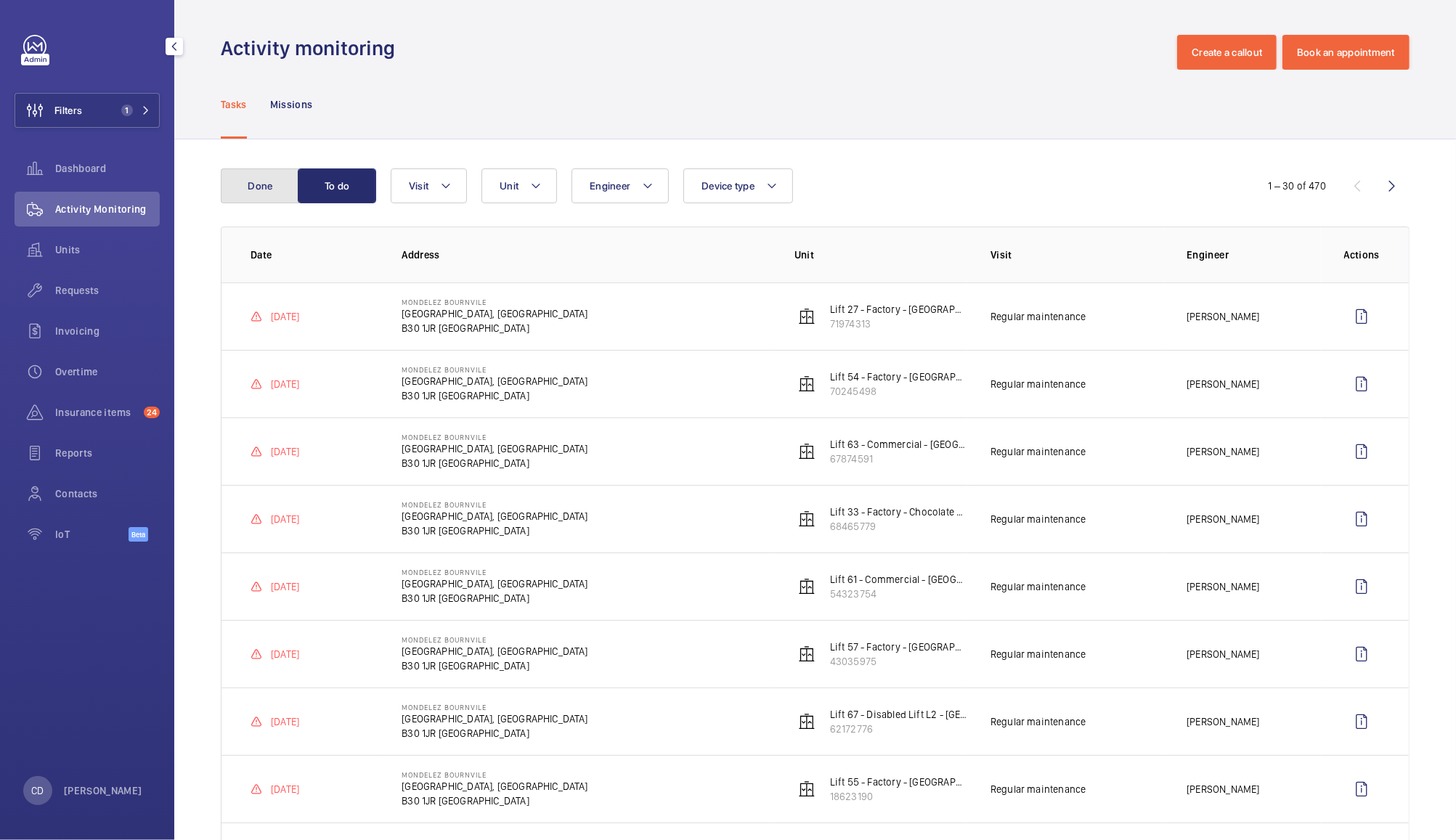
click at [250, 202] on button "Done" at bounding box center [260, 186] width 79 height 35
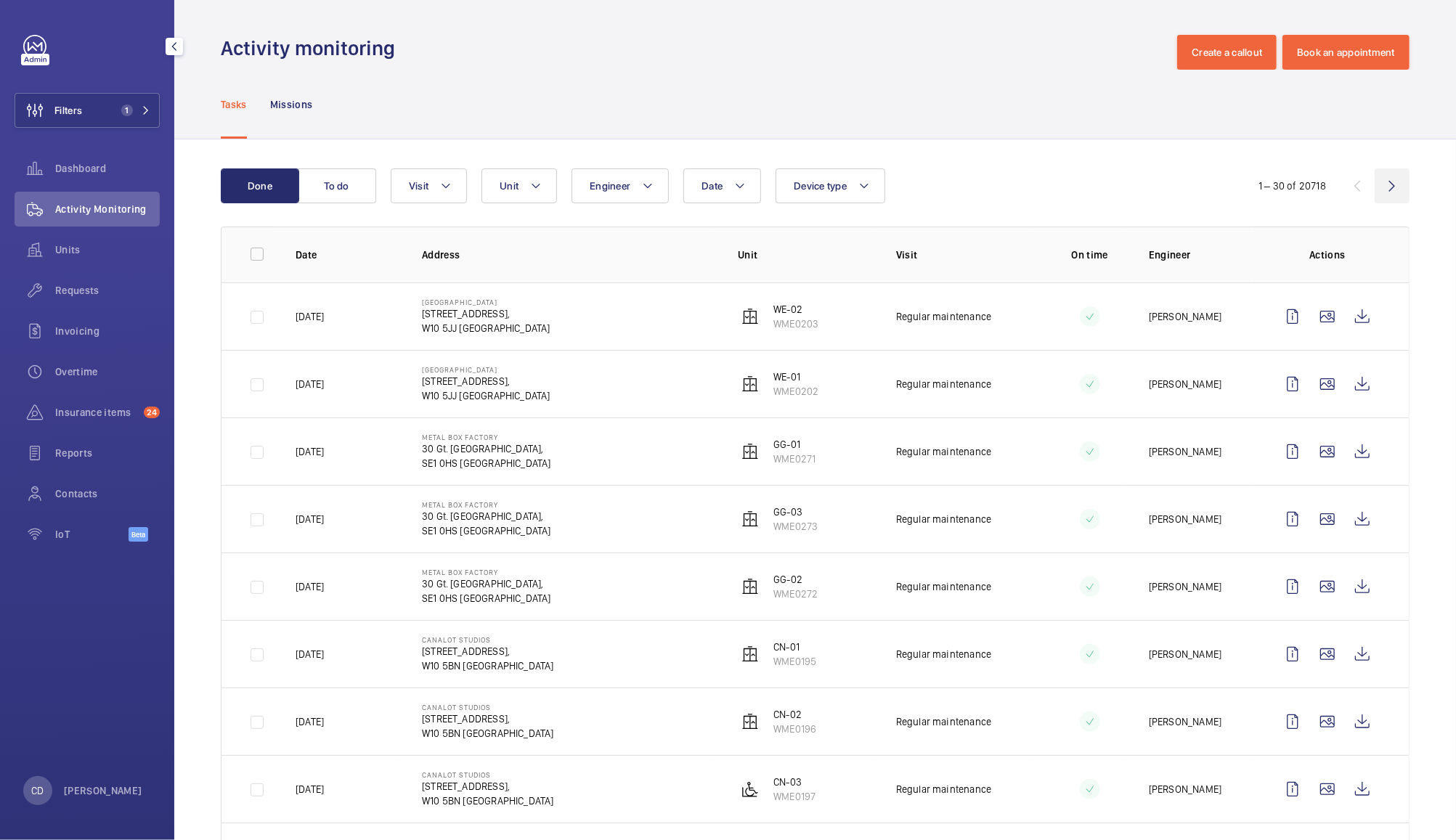
click at [1382, 184] on wm-front-icon-button at bounding box center [1392, 186] width 35 height 35
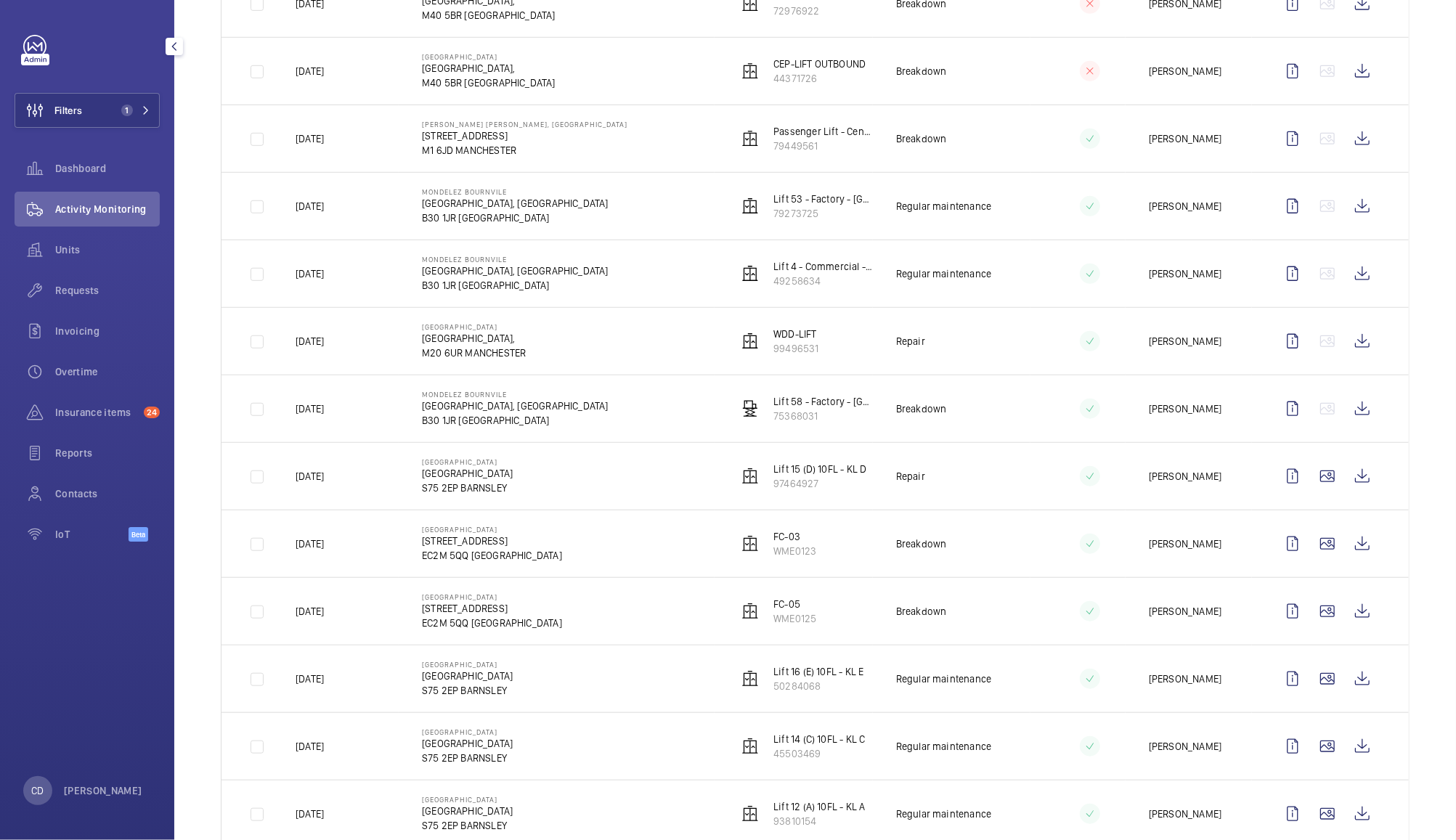
scroll to position [785, 0]
click at [1275, 485] on wm-front-icon-button at bounding box center [1292, 477] width 35 height 35
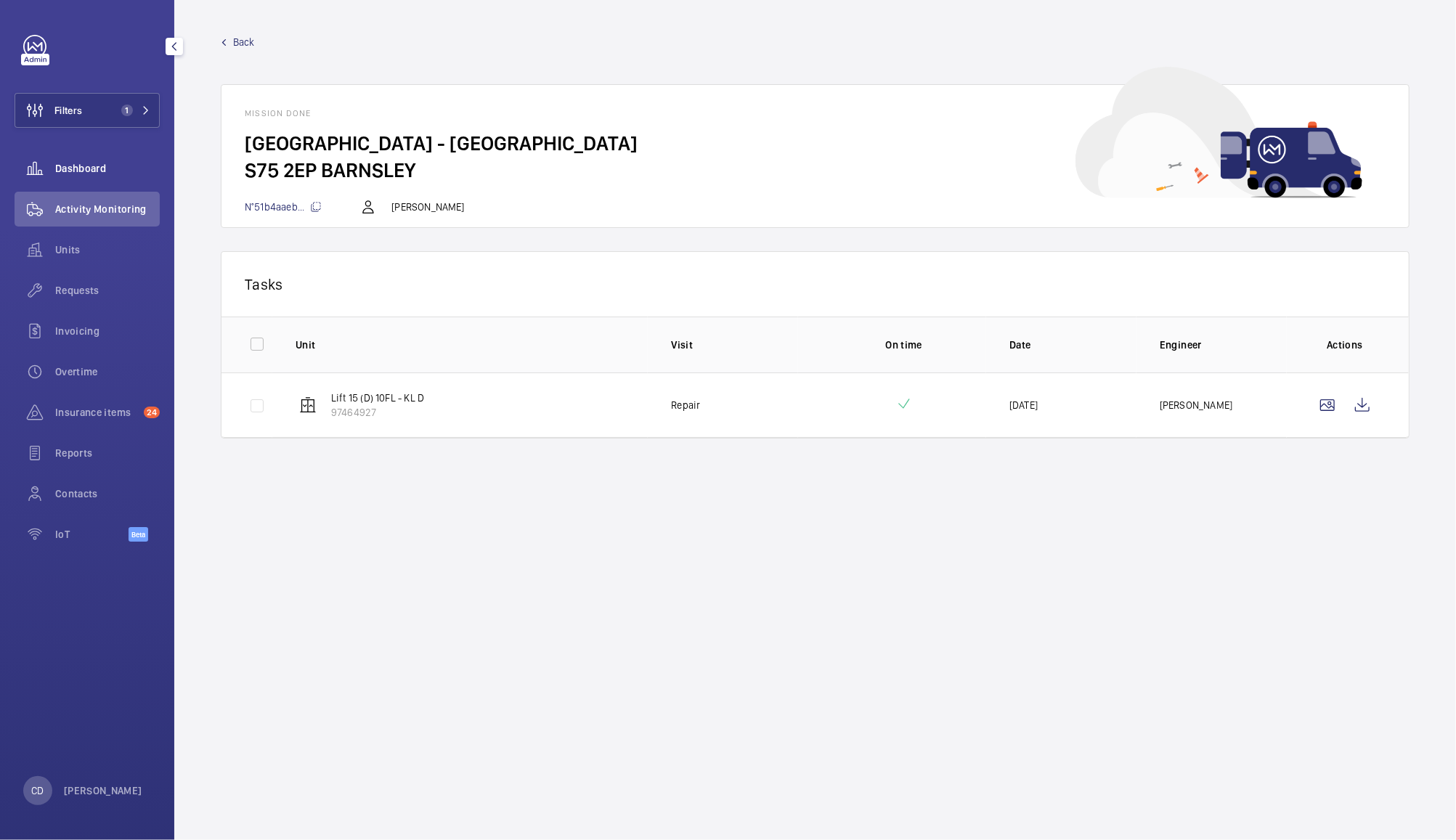
click at [94, 171] on span "Dashboard" at bounding box center [107, 169] width 105 height 15
